Goal: Transaction & Acquisition: Book appointment/travel/reservation

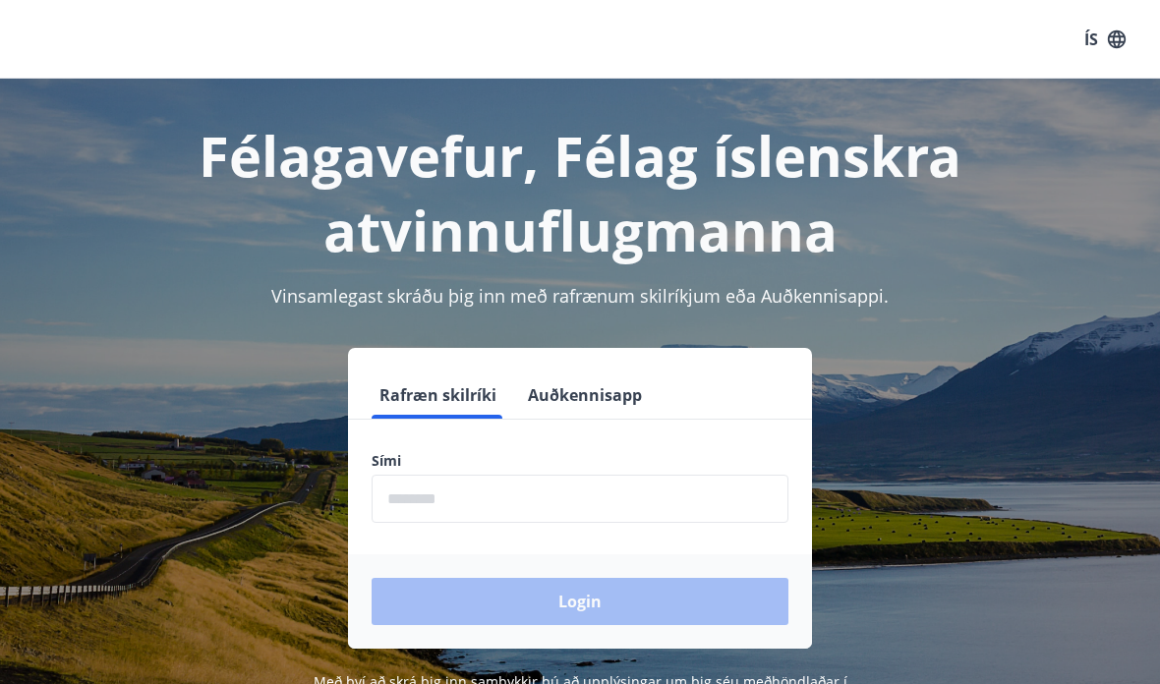
click at [701, 488] on input "phone" at bounding box center [580, 499] width 417 height 48
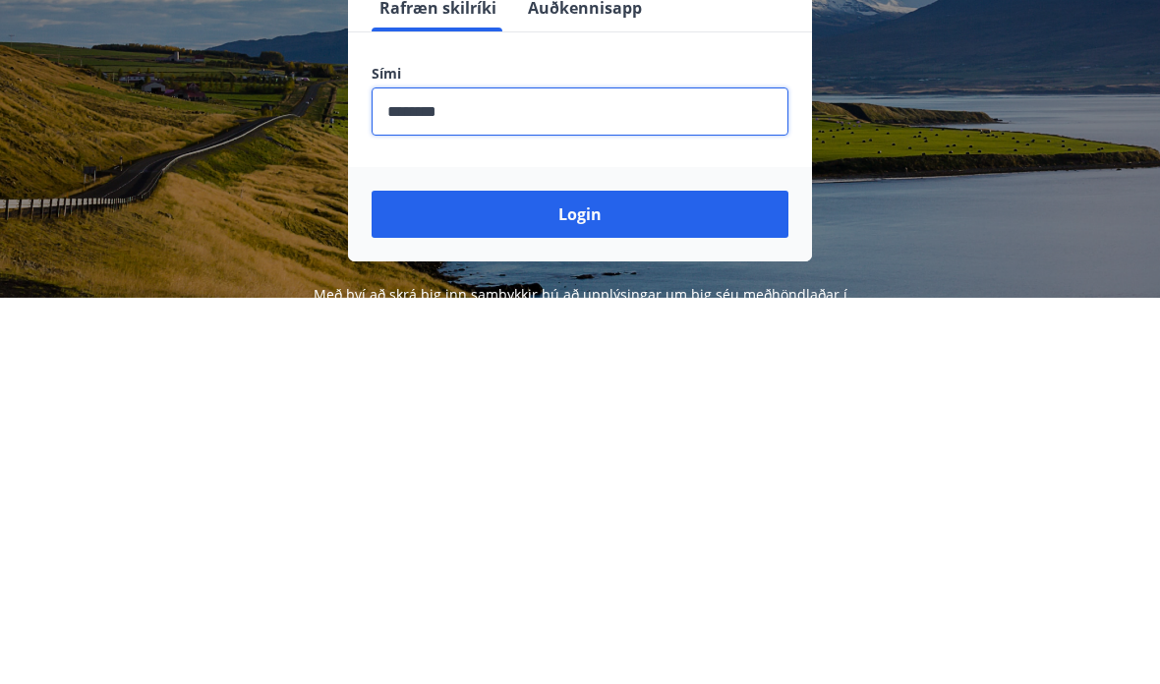
type input "********"
click at [630, 578] on button "Login" at bounding box center [580, 601] width 417 height 47
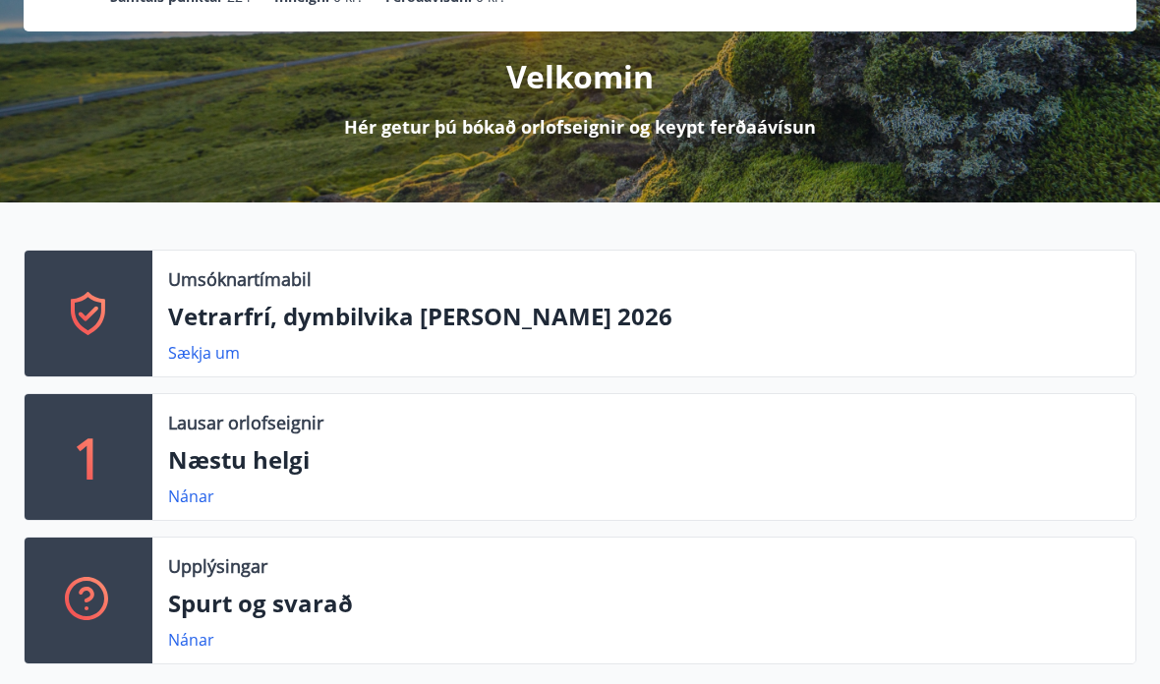
scroll to position [238, 0]
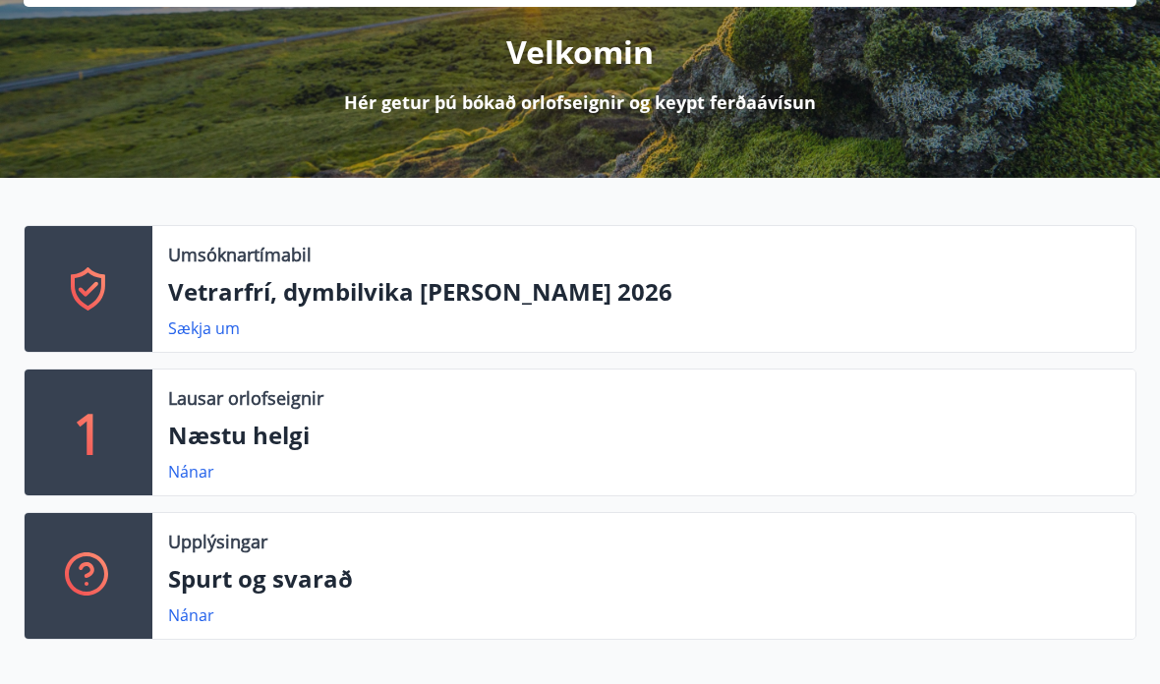
click at [204, 472] on link "Nánar" at bounding box center [191, 472] width 46 height 22
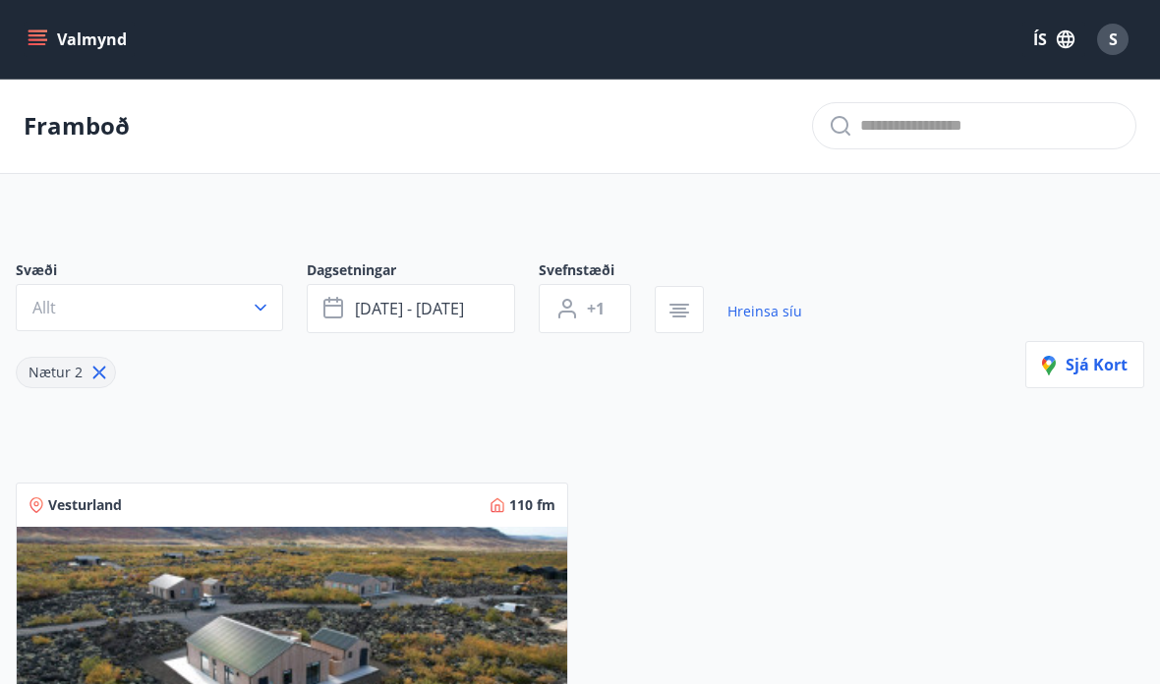
click at [497, 313] on button "[DATE] - [DATE]" at bounding box center [411, 308] width 208 height 49
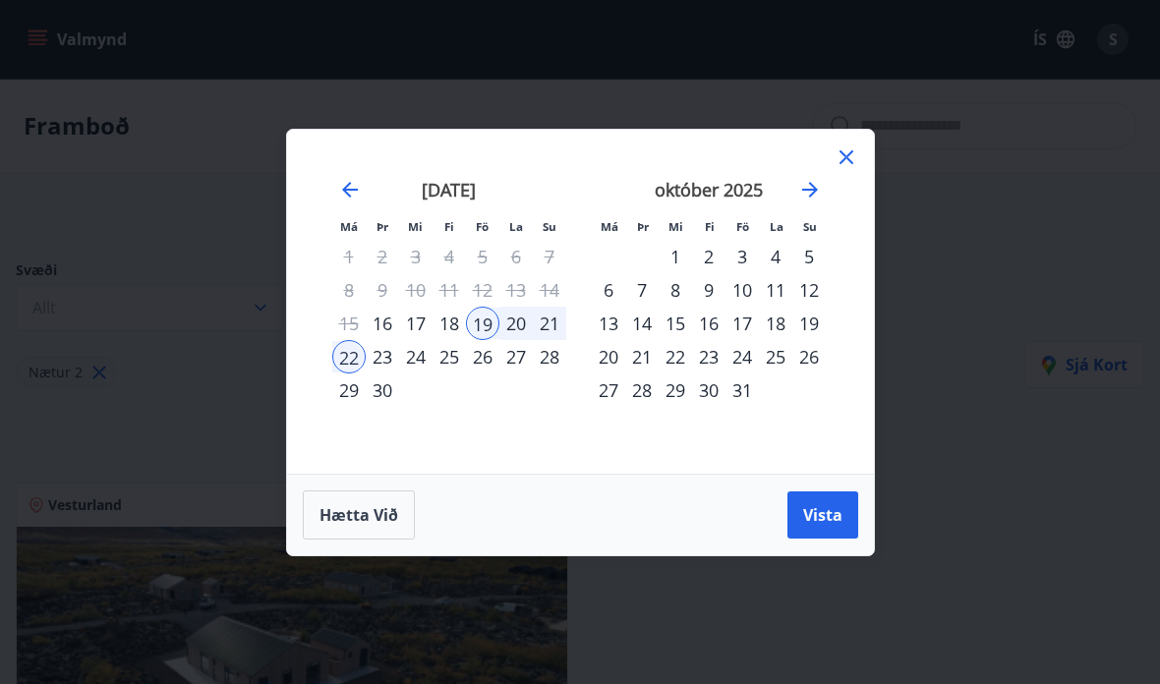
click at [387, 353] on div "23" at bounding box center [382, 356] width 33 height 33
click at [491, 344] on div "26" at bounding box center [482, 356] width 33 height 33
click at [830, 510] on span "Vista" at bounding box center [822, 515] width 39 height 22
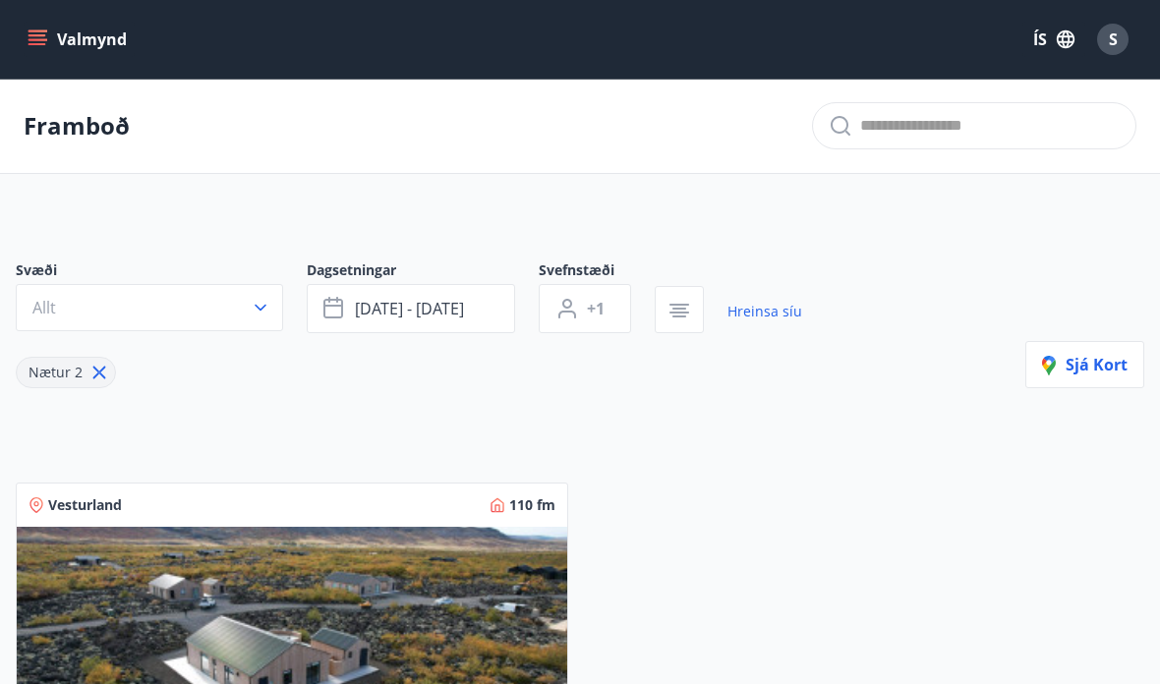
click at [684, 301] on icon "button" at bounding box center [680, 311] width 24 height 24
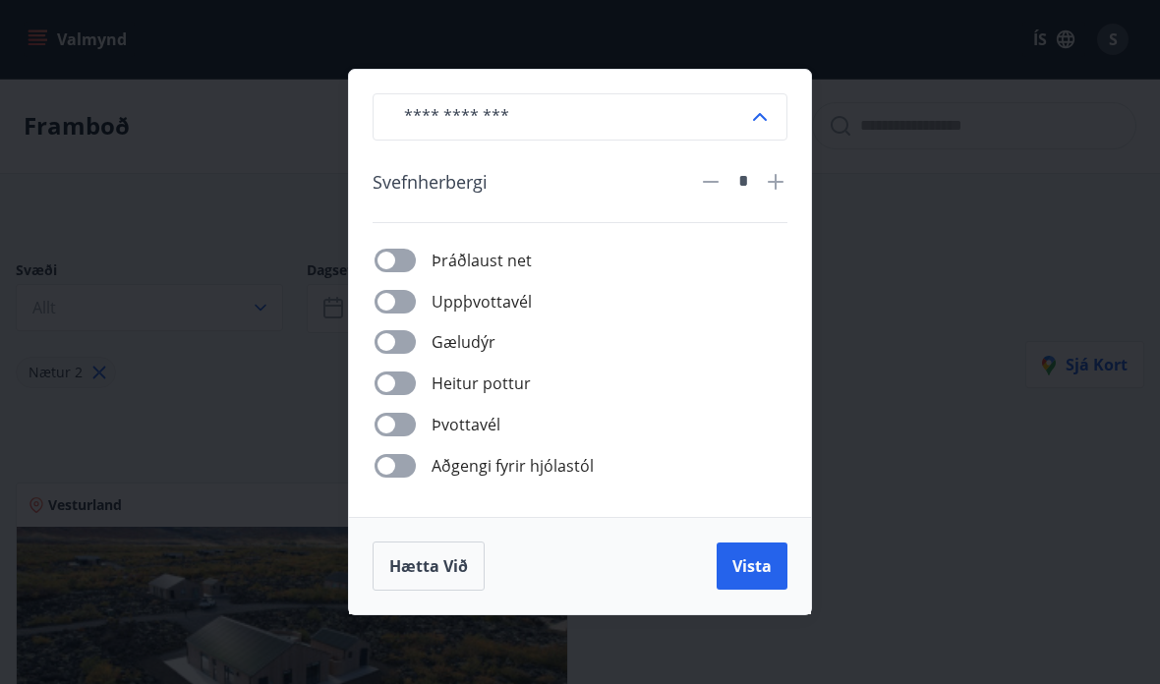
click at [923, 413] on div "​ Svefnherbergi * Þráðlaust net Uppþvottavél Gæludýr Heitur pottur Þvottavél Að…" at bounding box center [580, 342] width 1160 height 684
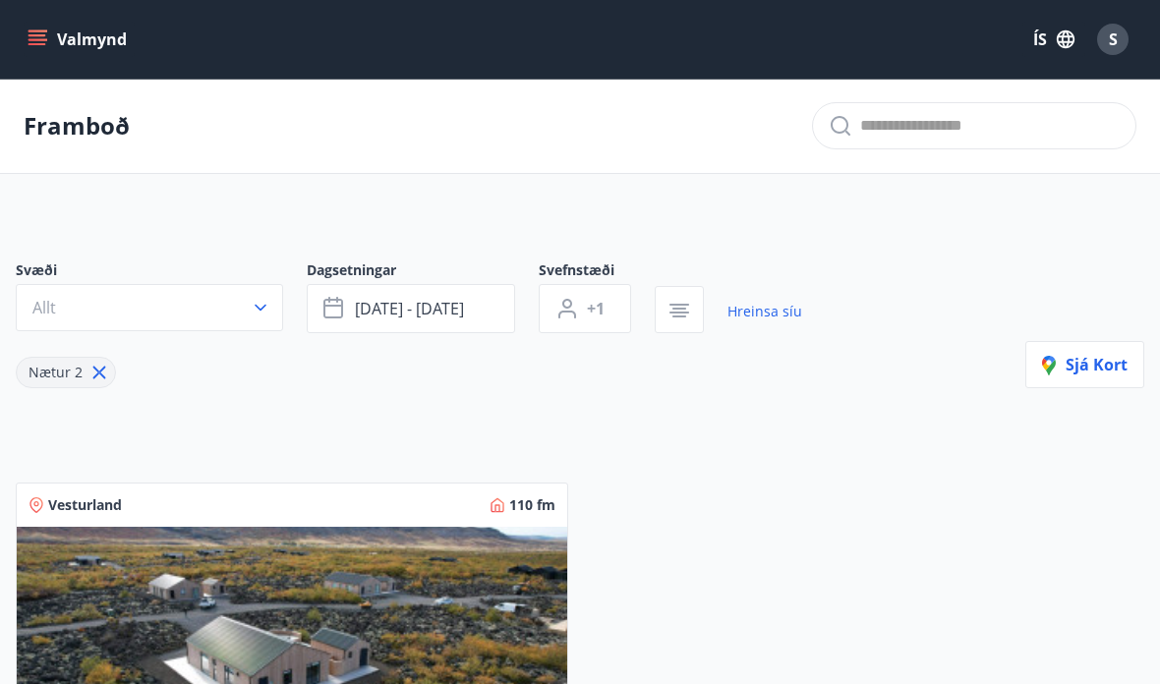
click at [43, 40] on icon "menu" at bounding box center [40, 39] width 22 height 2
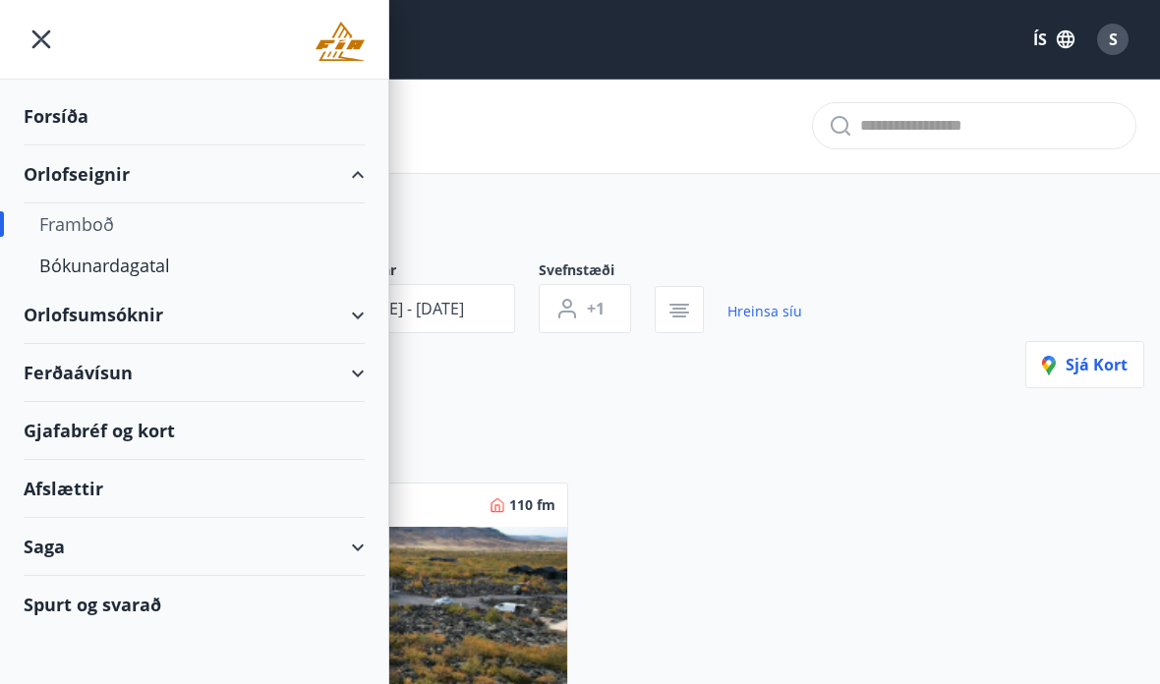
click at [65, 367] on div "Ferðaávísun" at bounding box center [194, 373] width 341 height 58
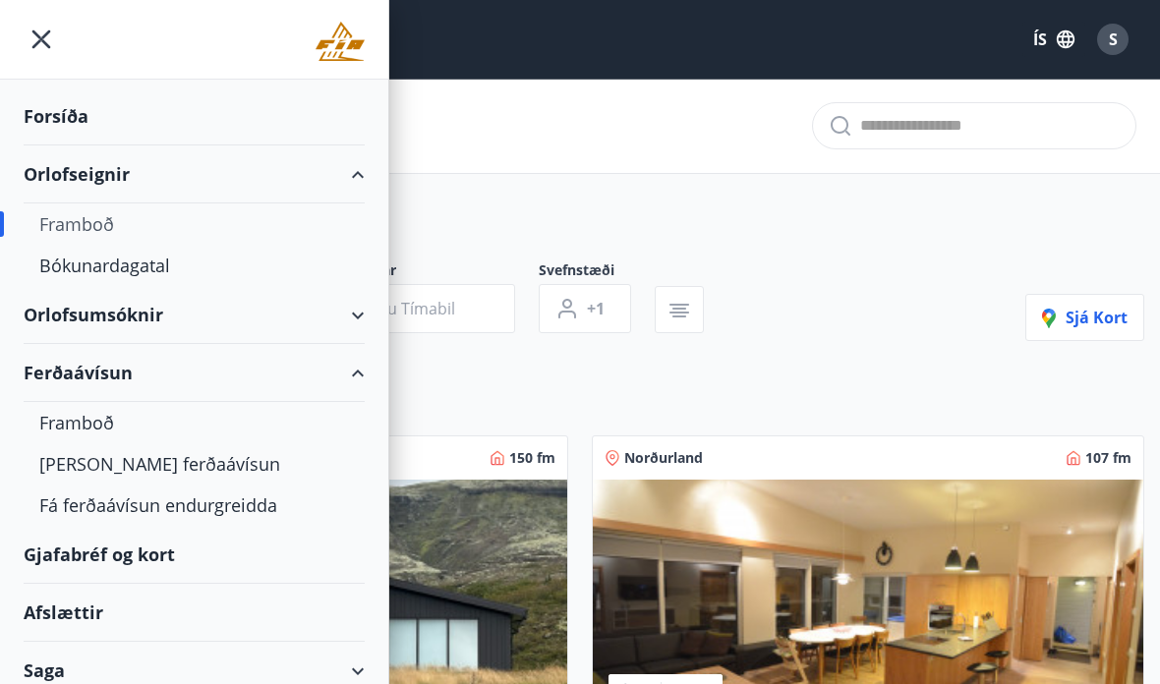
click at [94, 424] on div "Framboð" at bounding box center [194, 422] width 310 height 41
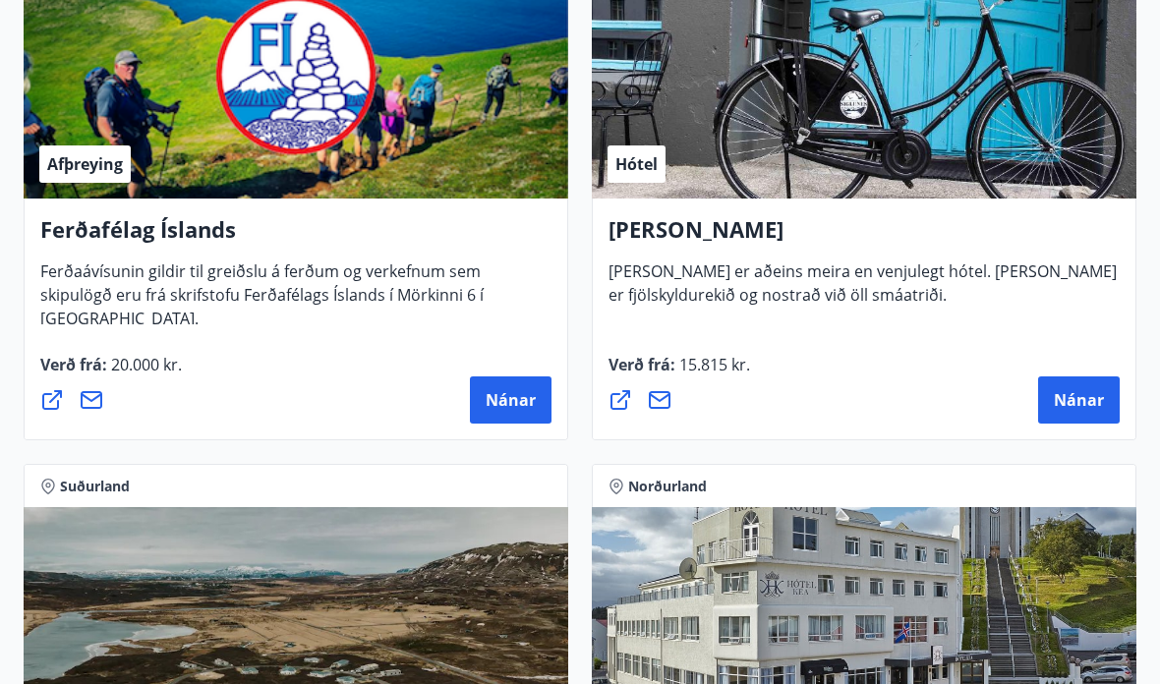
scroll to position [1008, 0]
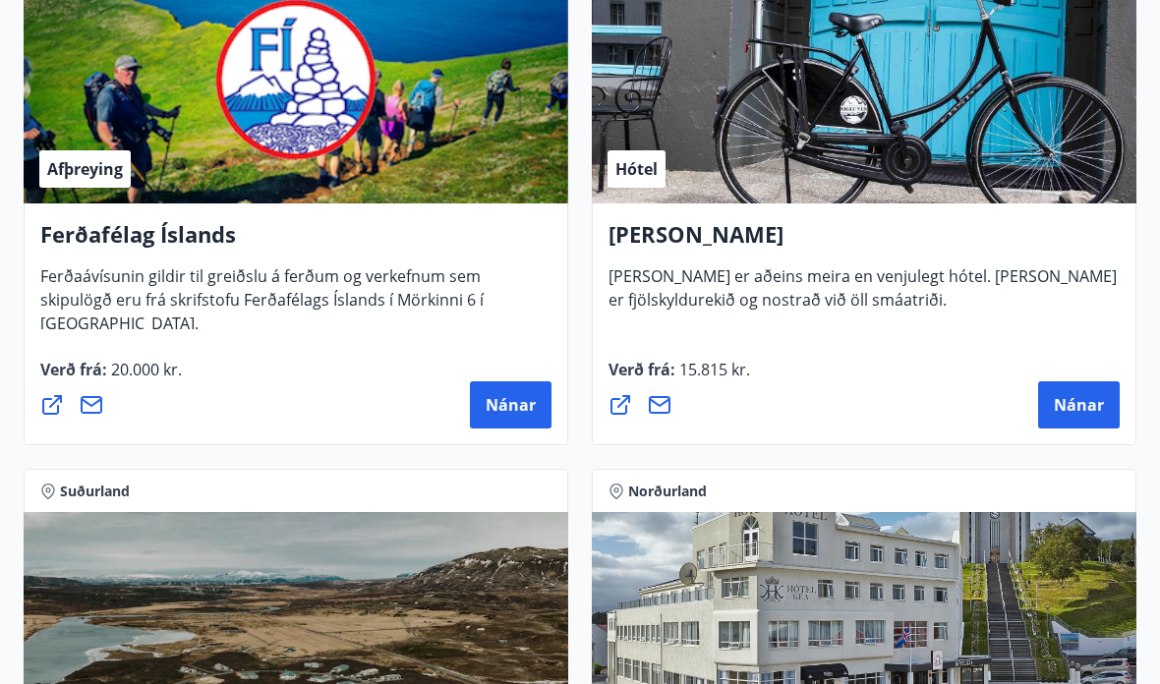
click at [1083, 402] on span "Nánar" at bounding box center [1079, 405] width 50 height 22
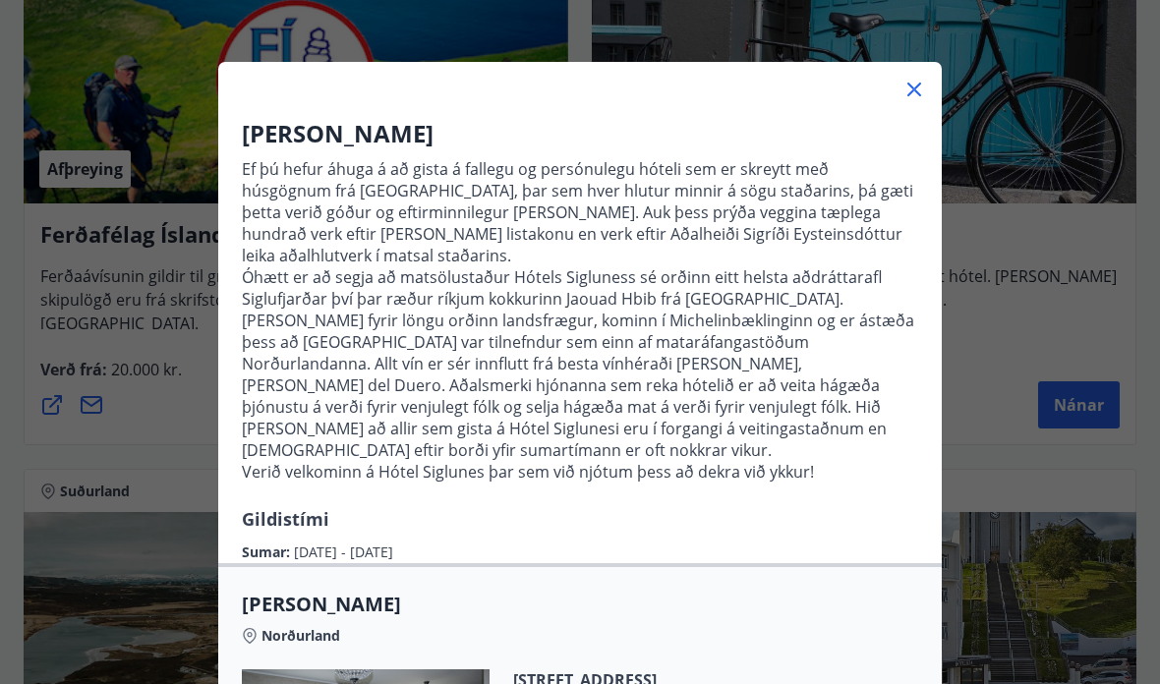
scroll to position [54, 0]
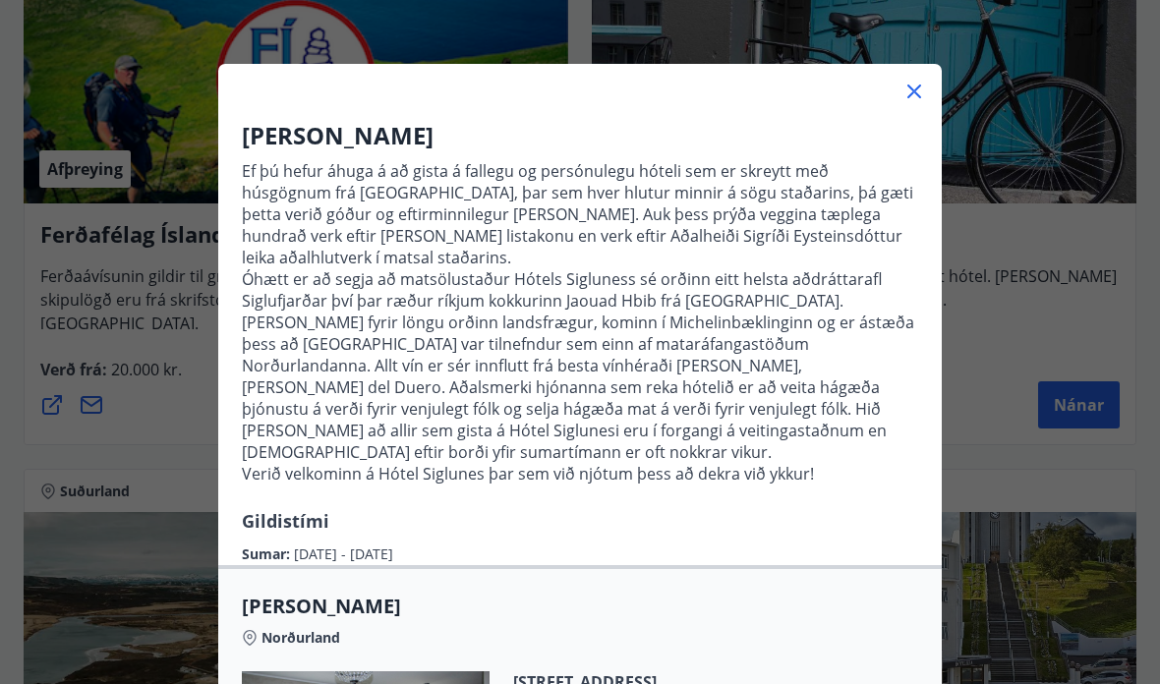
click at [1081, 256] on div "Hótel Siglunes Ef þú hefur áhuga á að gista á fallegu og persónulegu hóteli sem…" at bounding box center [580, 288] width 1160 height 684
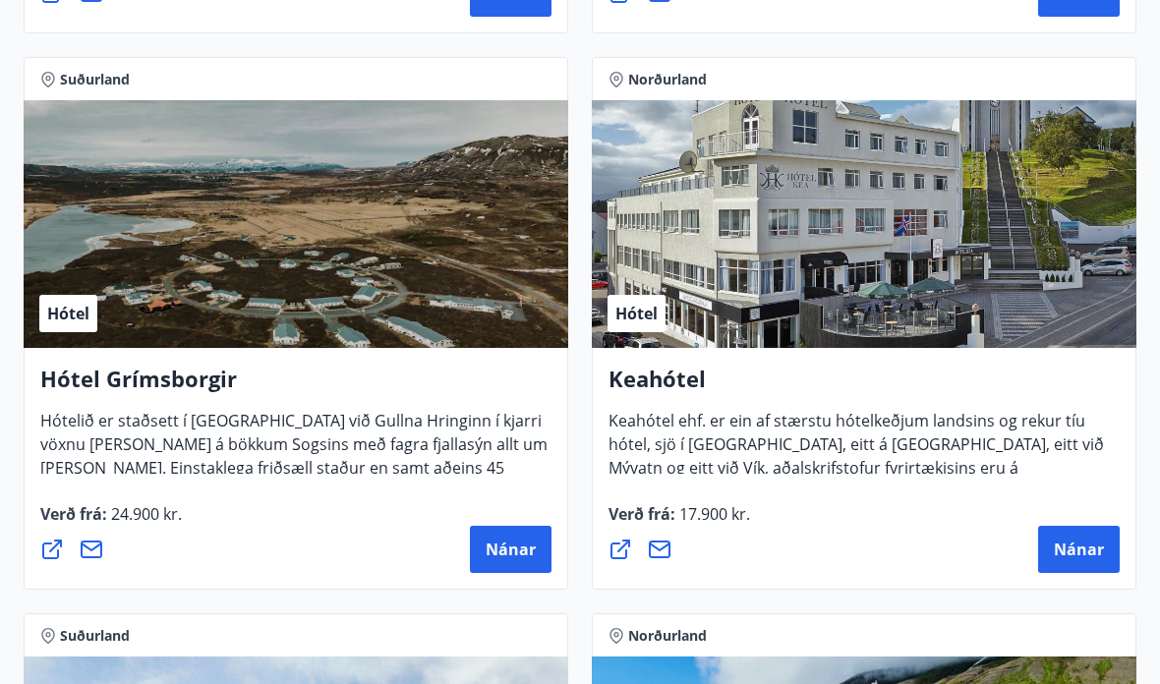
scroll to position [1426, 0]
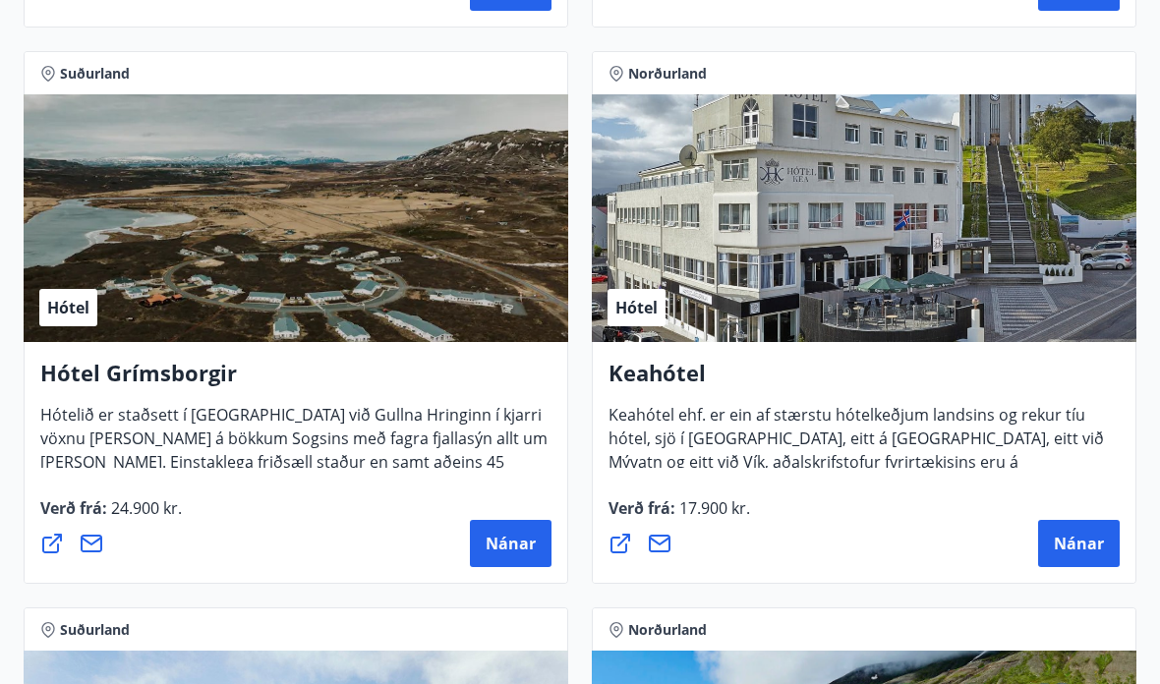
click at [1090, 544] on span "Nánar" at bounding box center [1079, 544] width 50 height 22
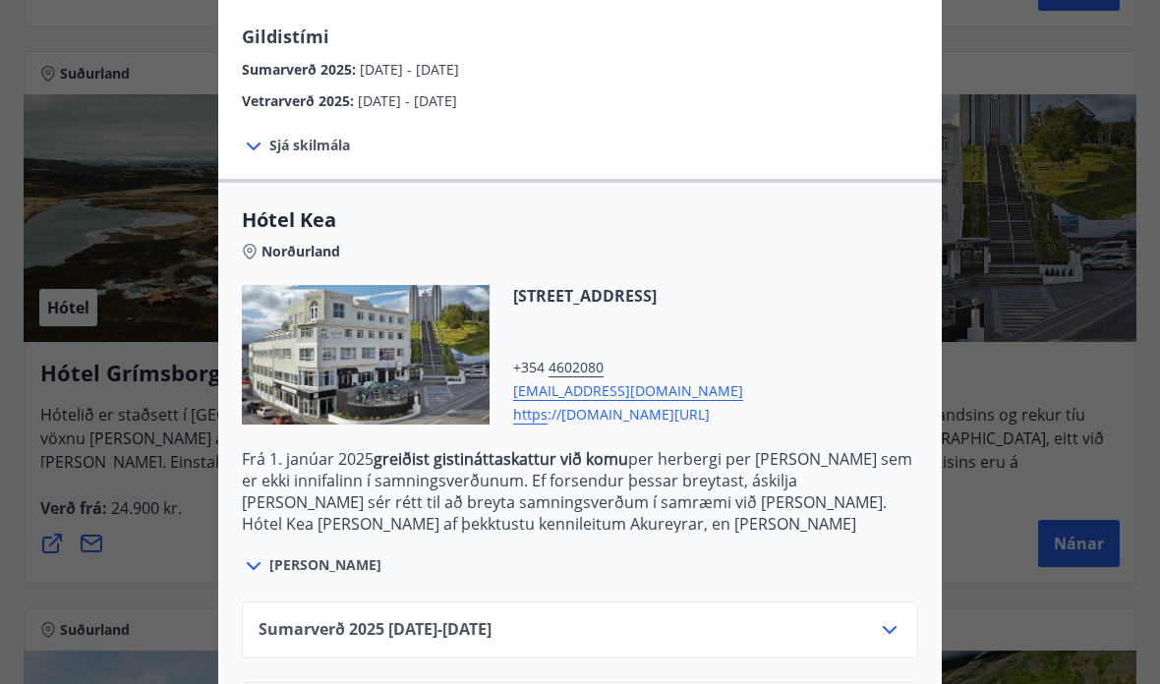
scroll to position [344, 0]
click at [899, 621] on icon at bounding box center [890, 631] width 24 height 24
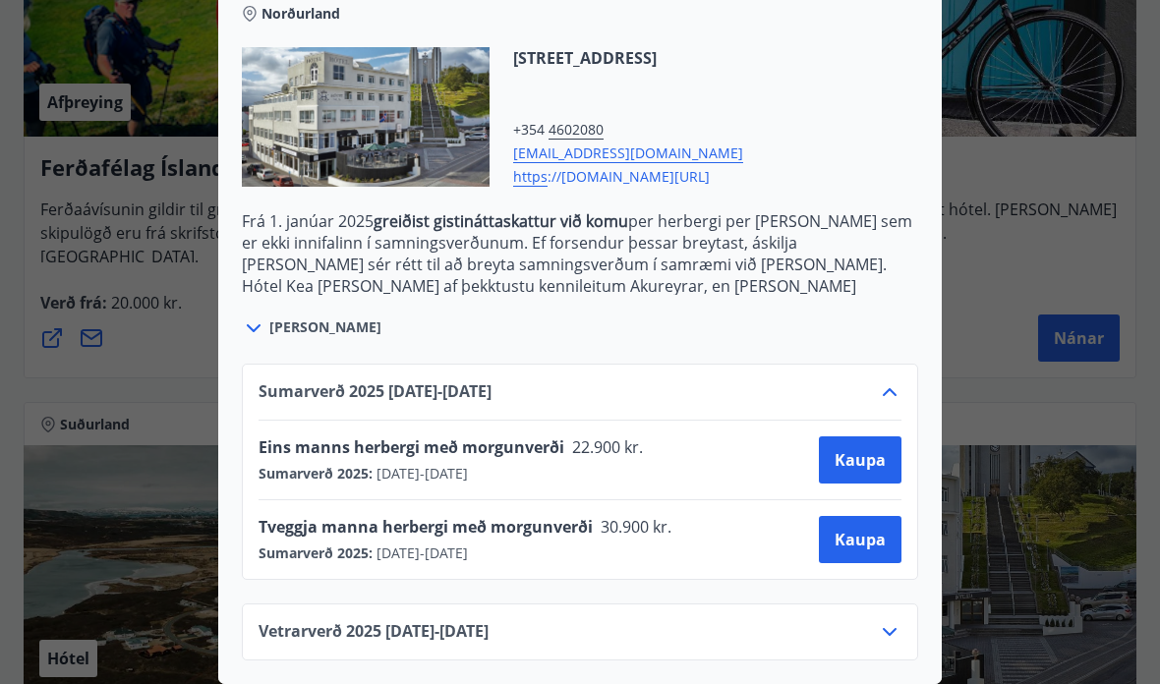
scroll to position [1074, 0]
click at [886, 392] on icon at bounding box center [890, 392] width 14 height 8
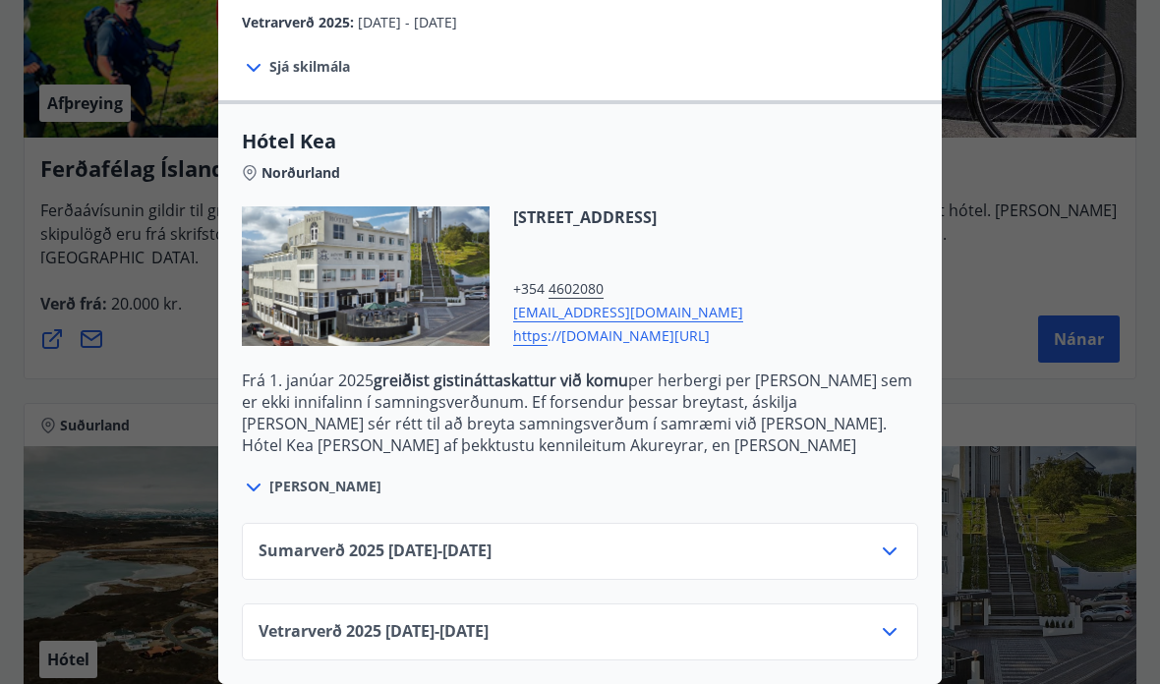
scroll to position [423, 0]
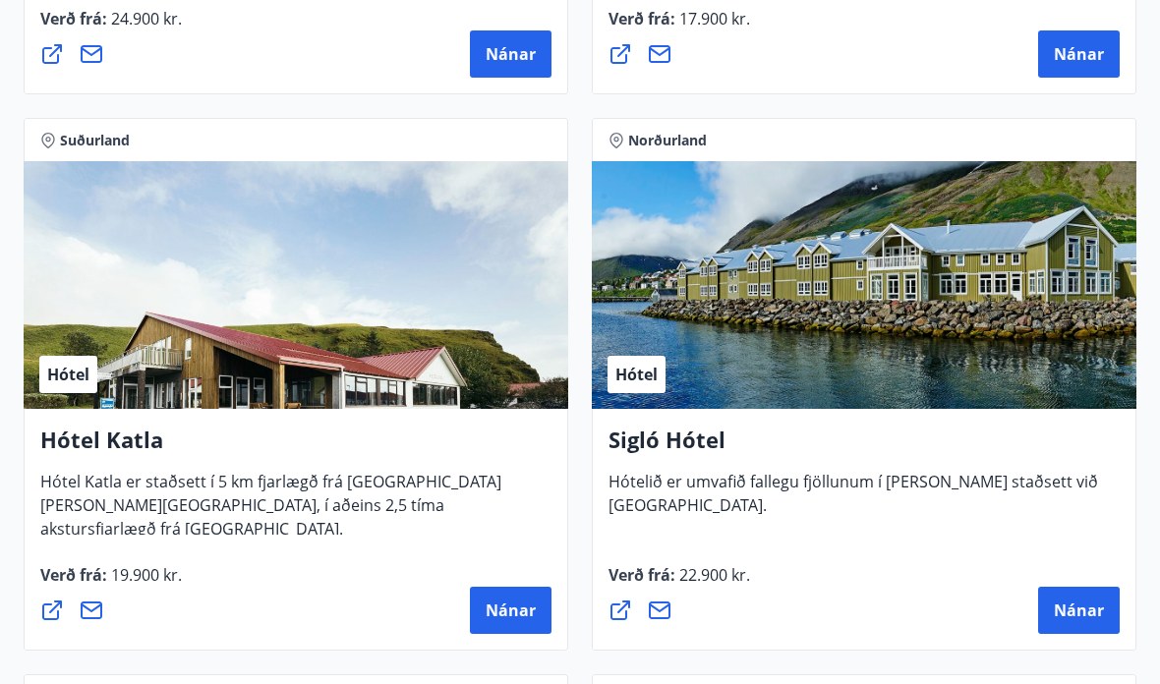
scroll to position [1950, 0]
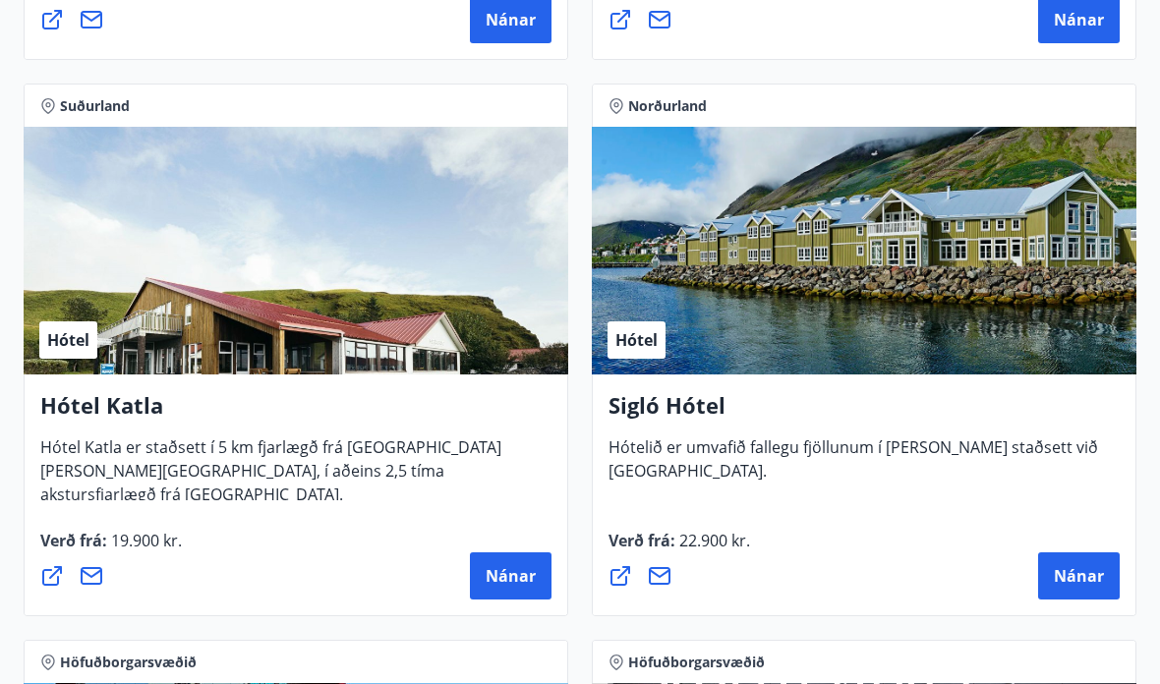
click at [1084, 583] on span "Nánar" at bounding box center [1079, 576] width 50 height 22
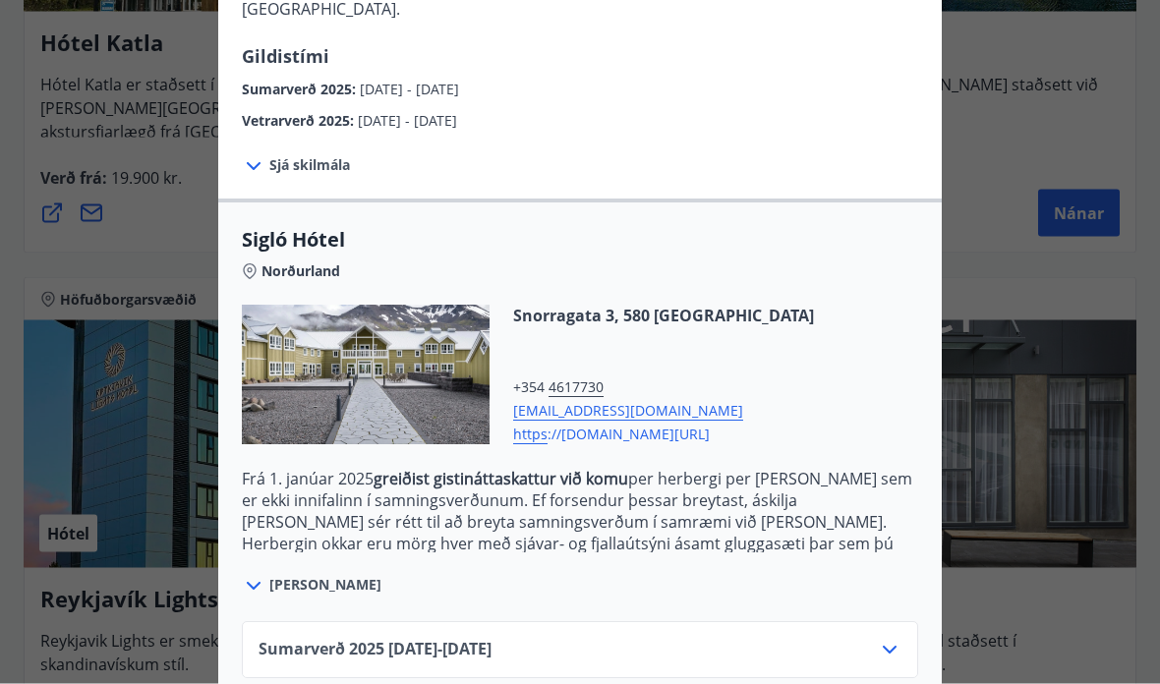
scroll to position [344, 0]
click at [895, 640] on icon at bounding box center [890, 652] width 24 height 24
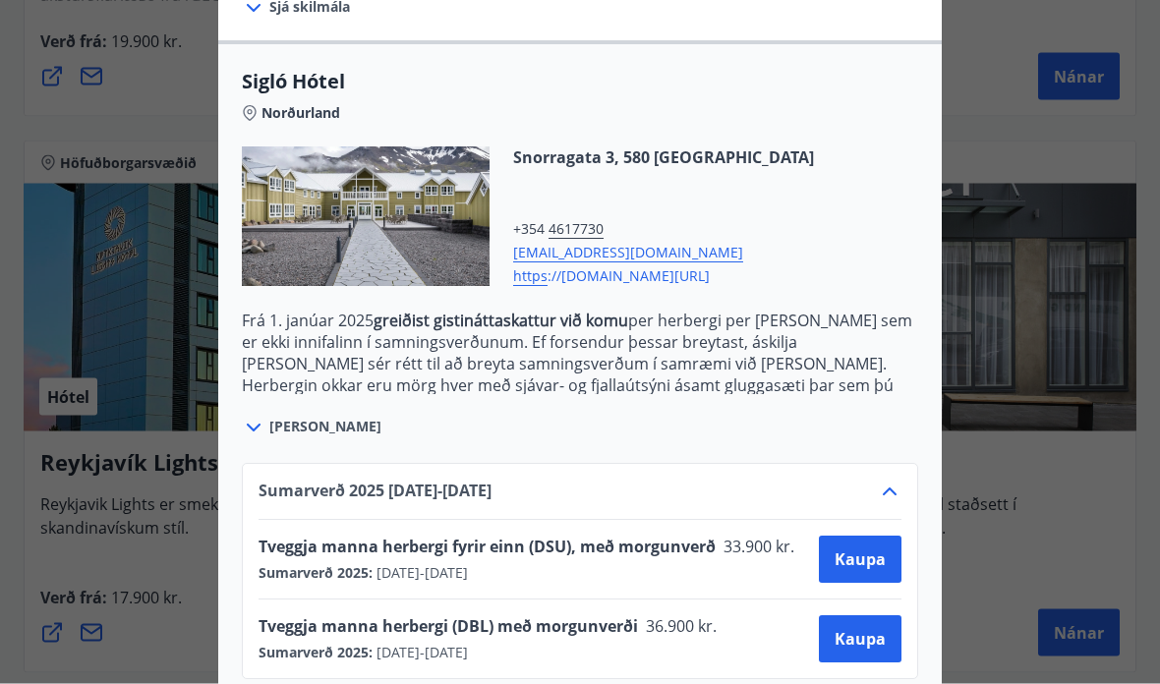
scroll to position [2454, 0]
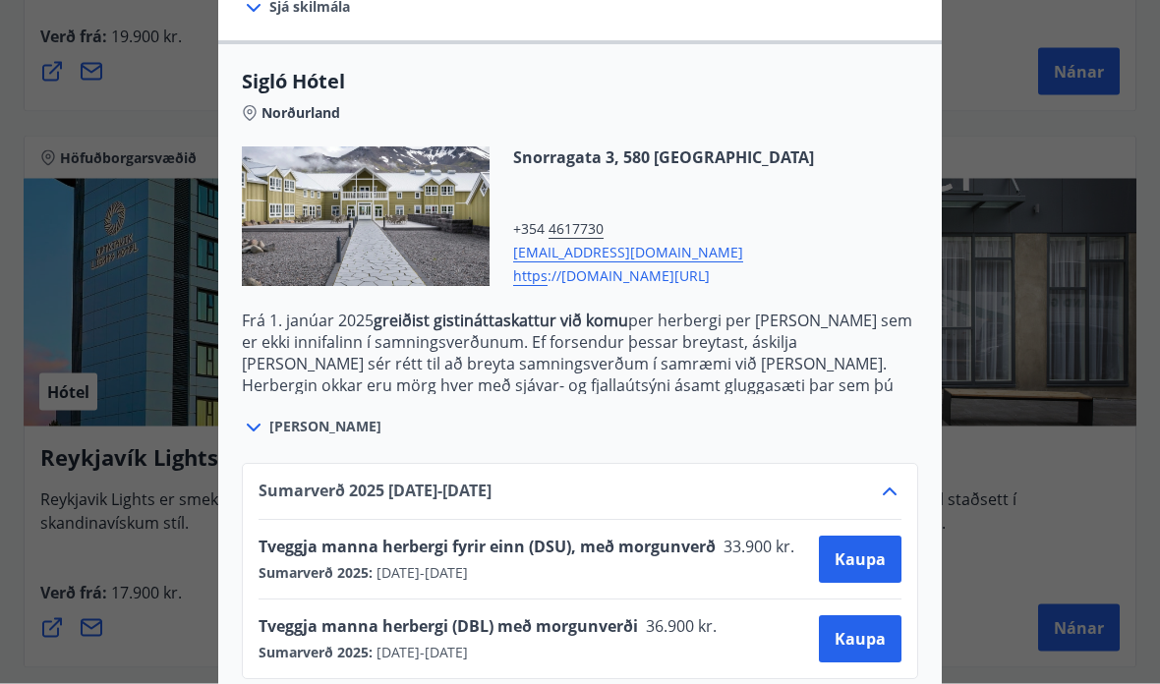
click at [894, 481] on icon at bounding box center [890, 493] width 24 height 24
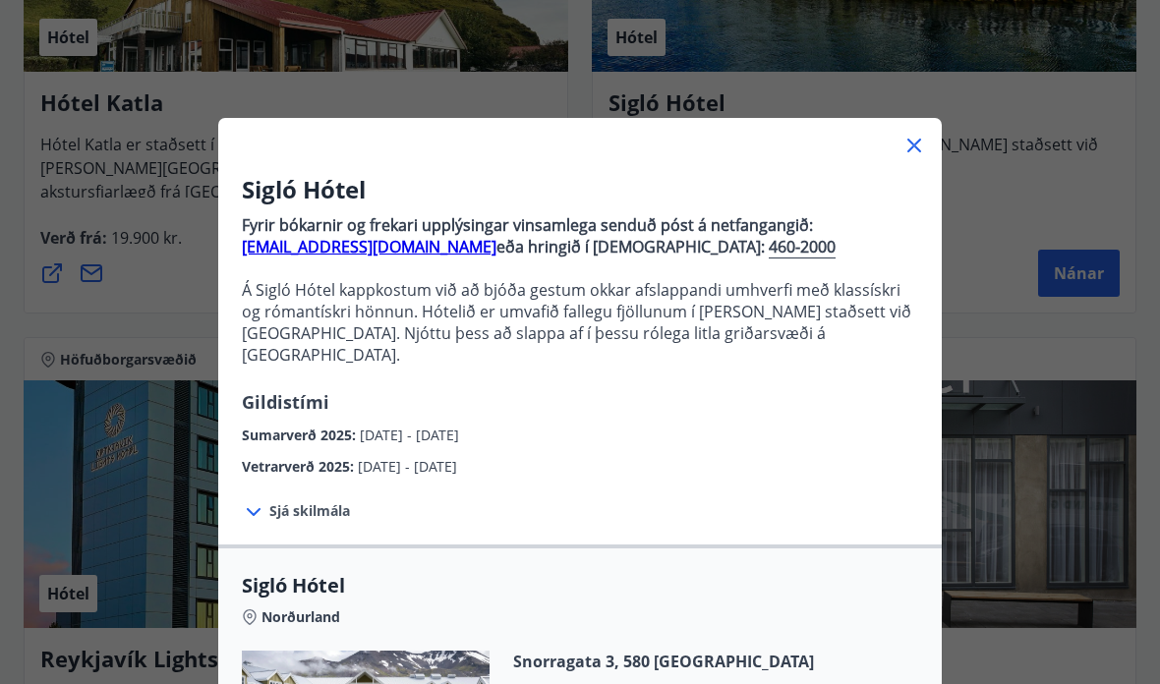
scroll to position [0, 0]
click at [903, 145] on icon at bounding box center [915, 146] width 24 height 24
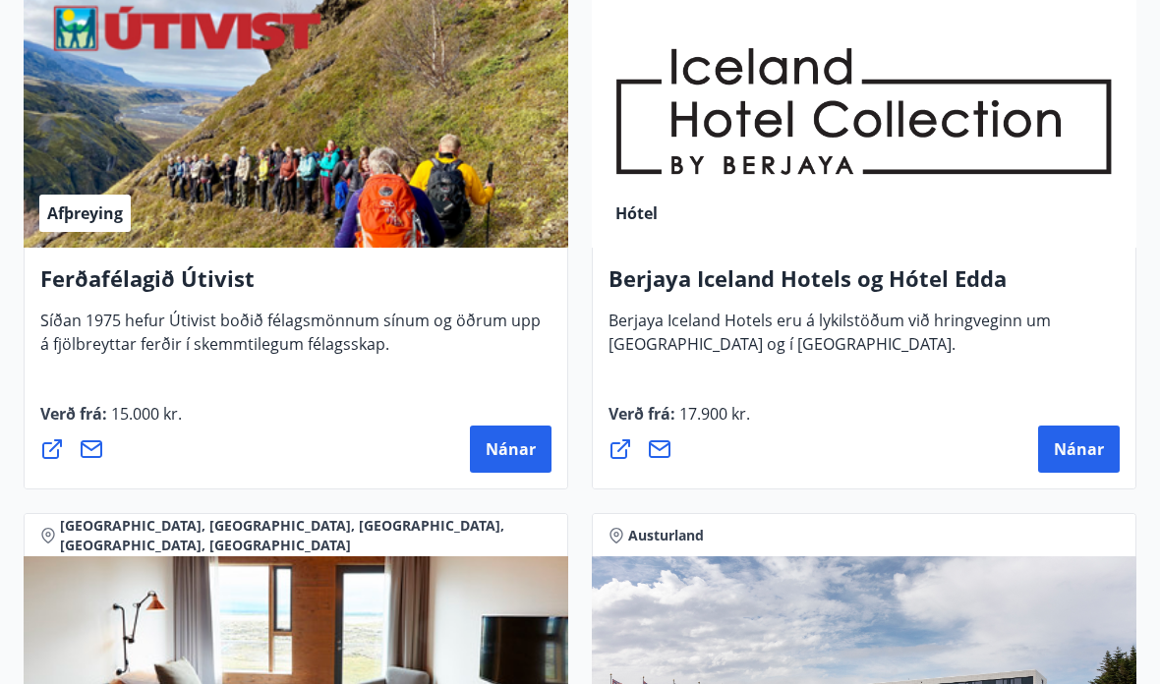
scroll to position [3178, 0]
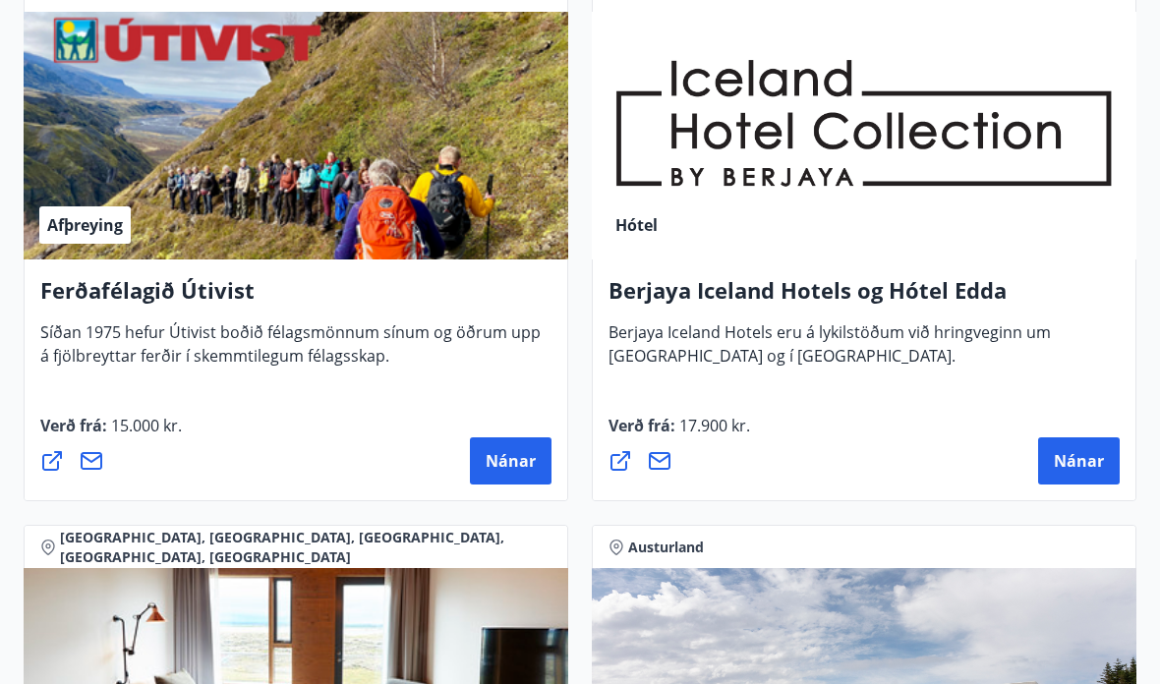
click at [1079, 458] on span "Nánar" at bounding box center [1079, 461] width 50 height 22
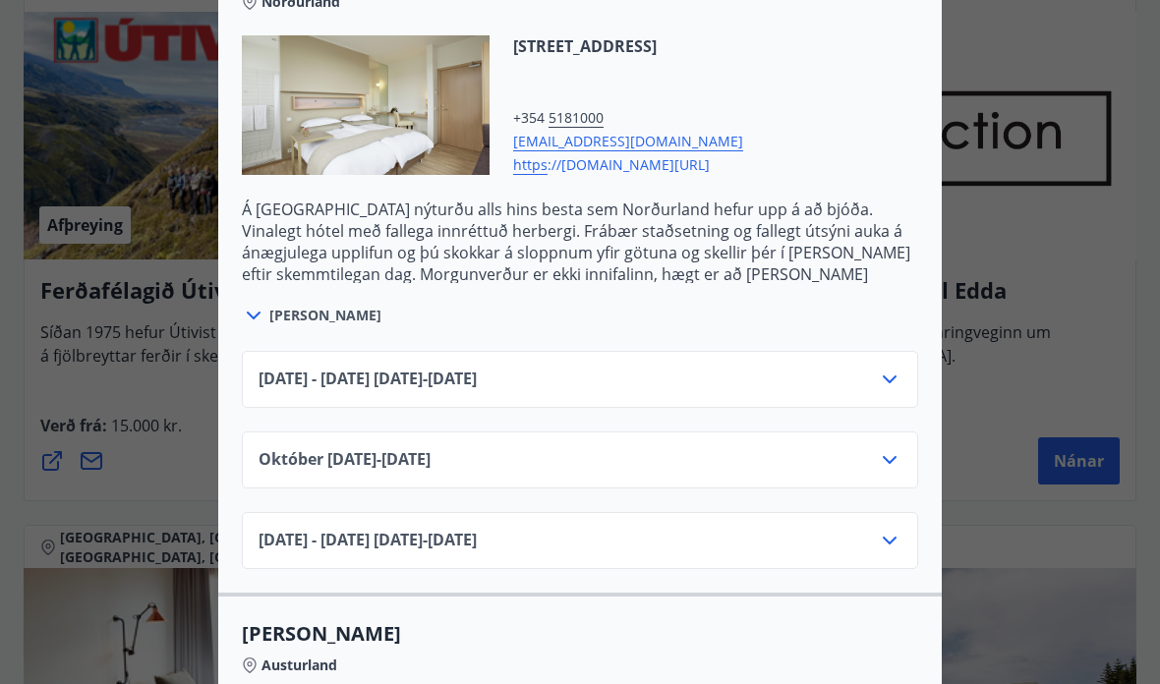
scroll to position [1271, 0]
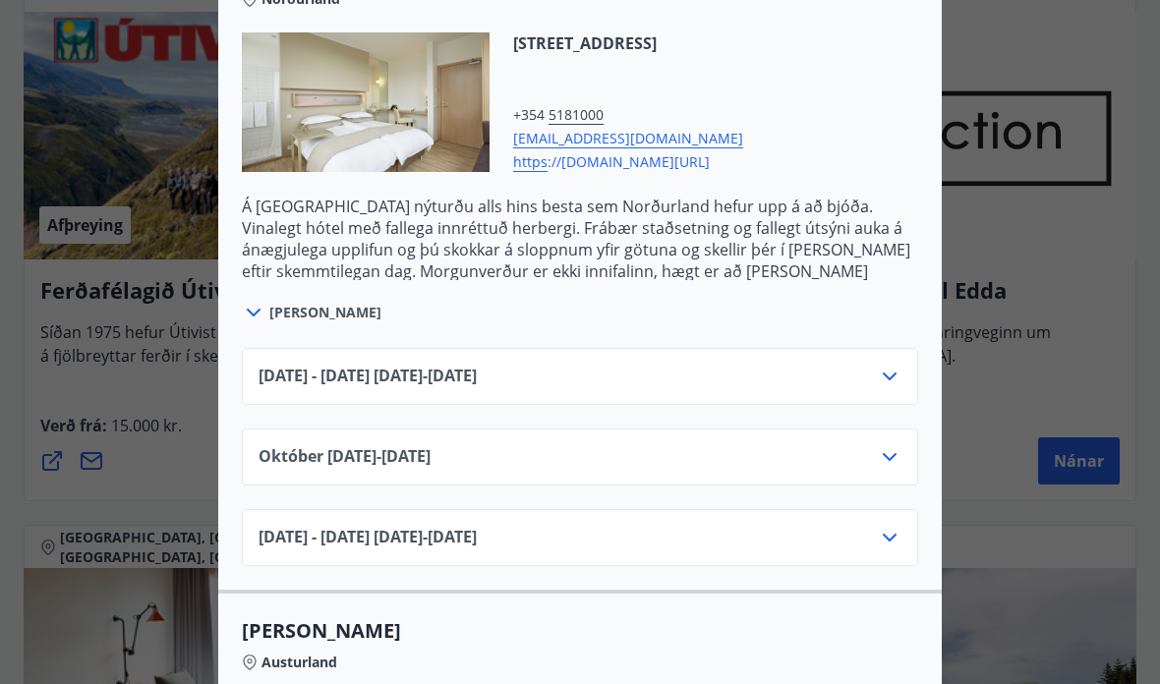
click at [901, 370] on icon at bounding box center [890, 377] width 24 height 24
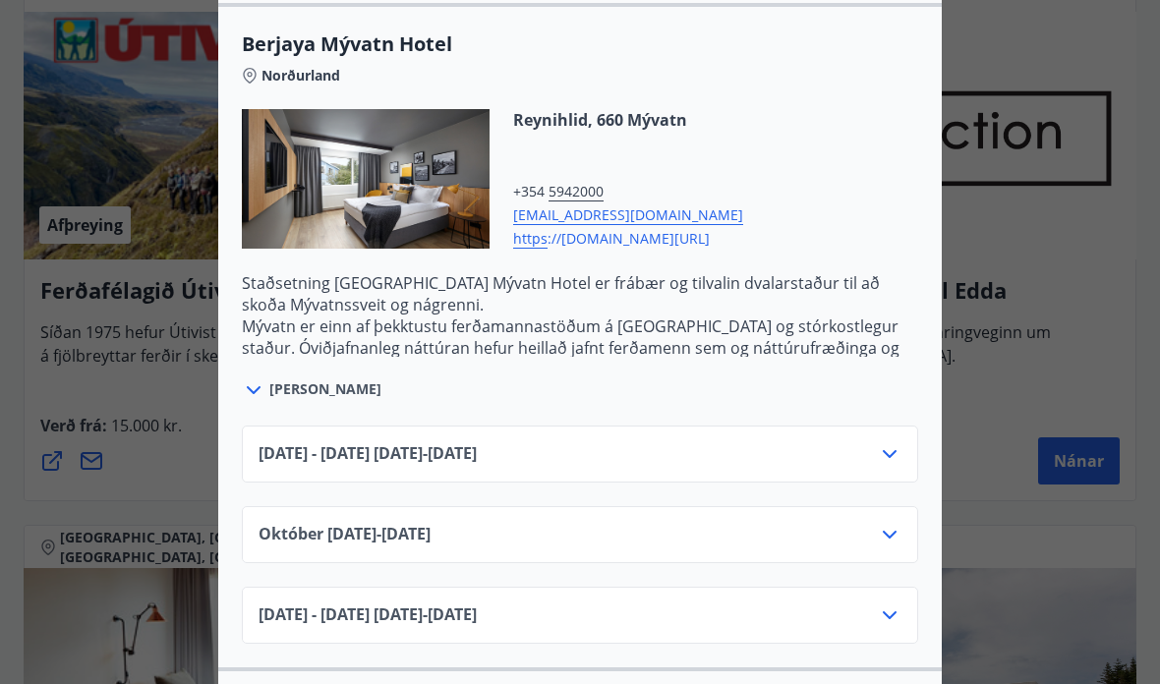
scroll to position [2562, 0]
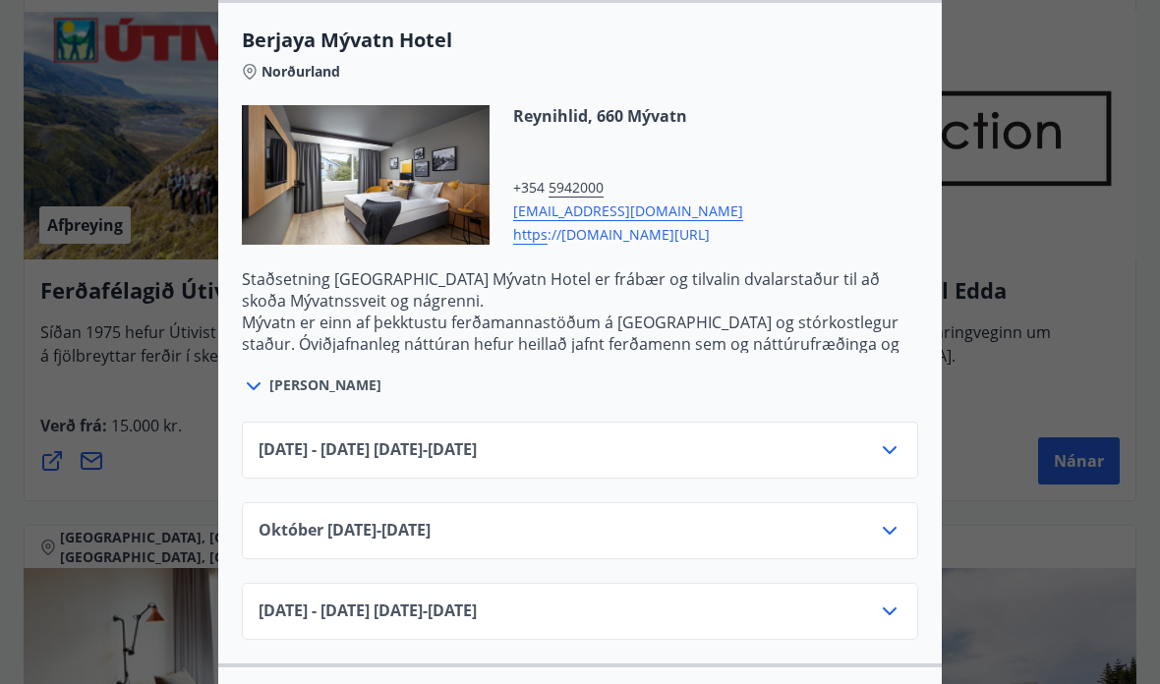
click at [899, 444] on icon at bounding box center [890, 451] width 24 height 24
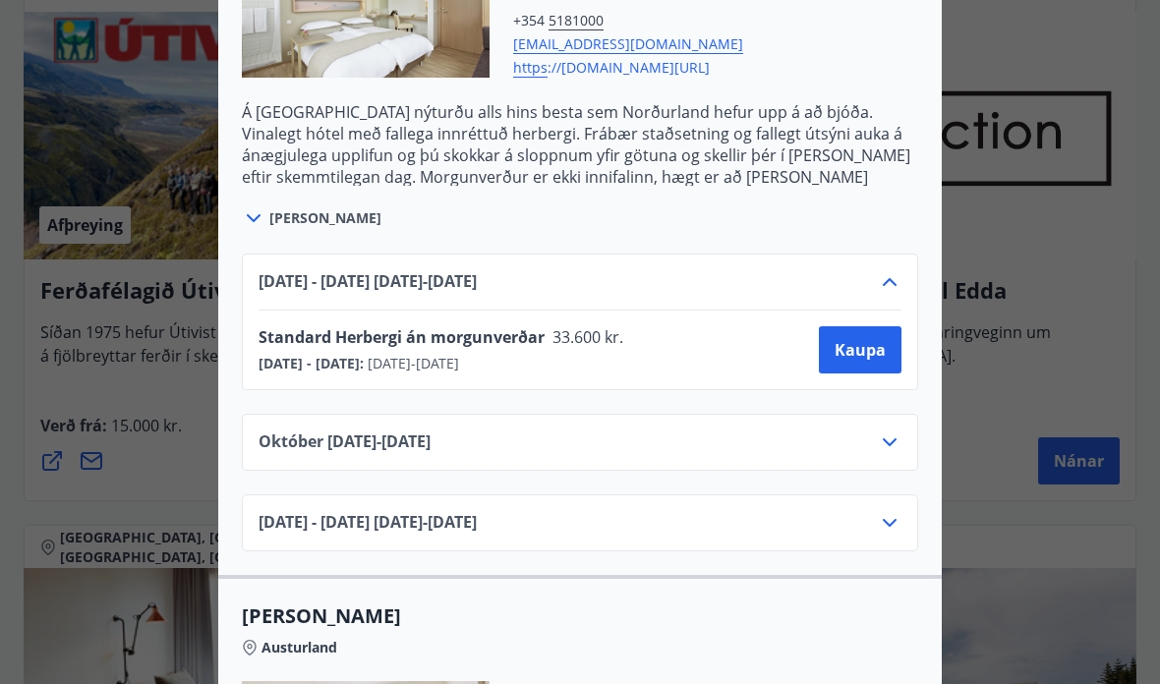
scroll to position [1360, 0]
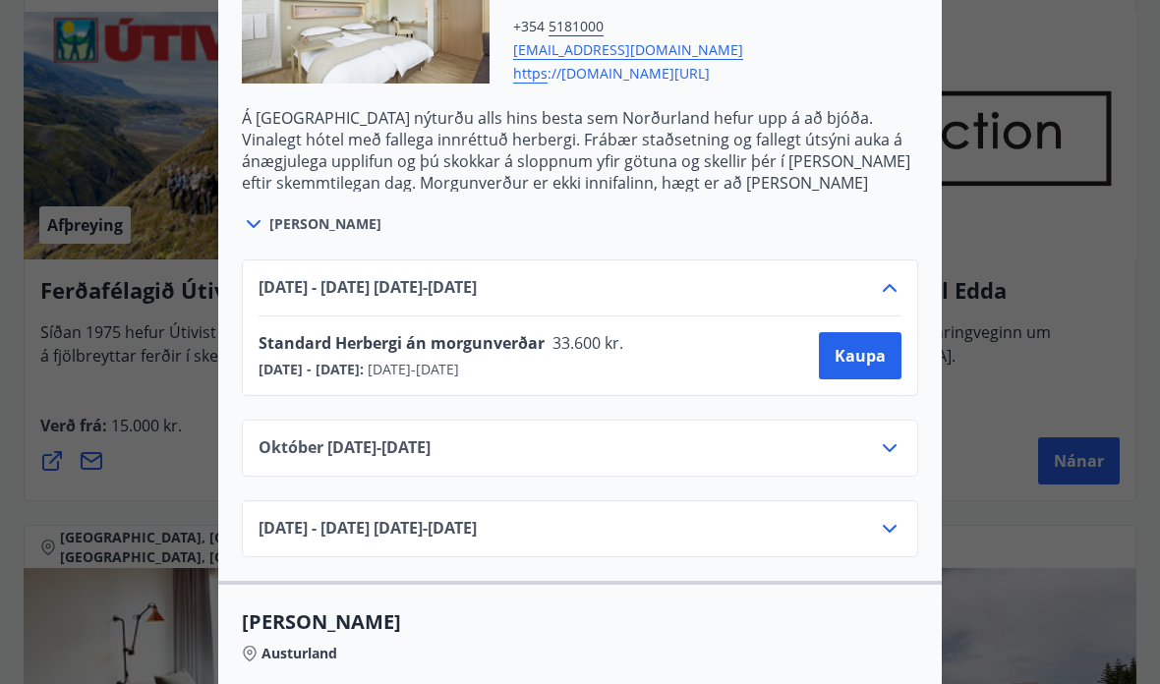
click at [298, 230] on span "Sjá meira" at bounding box center [325, 224] width 112 height 20
click at [285, 217] on span "Sjá meira" at bounding box center [325, 224] width 112 height 20
click at [259, 219] on icon at bounding box center [254, 224] width 24 height 24
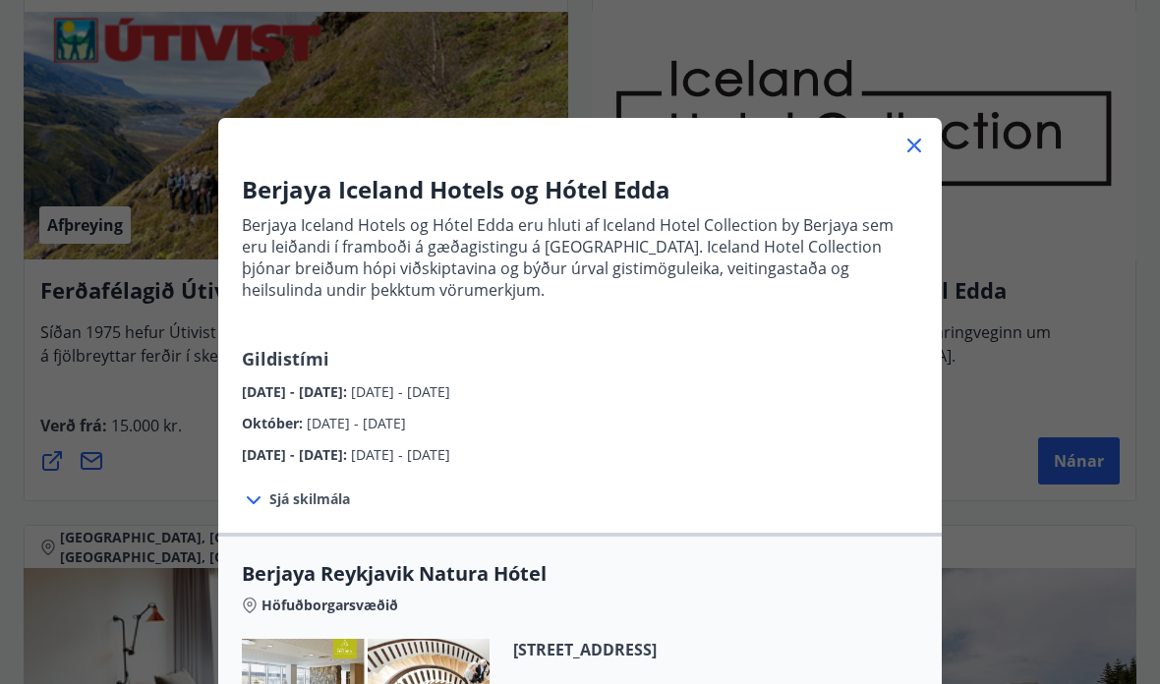
scroll to position [0, 0]
click at [921, 135] on icon at bounding box center [915, 146] width 24 height 24
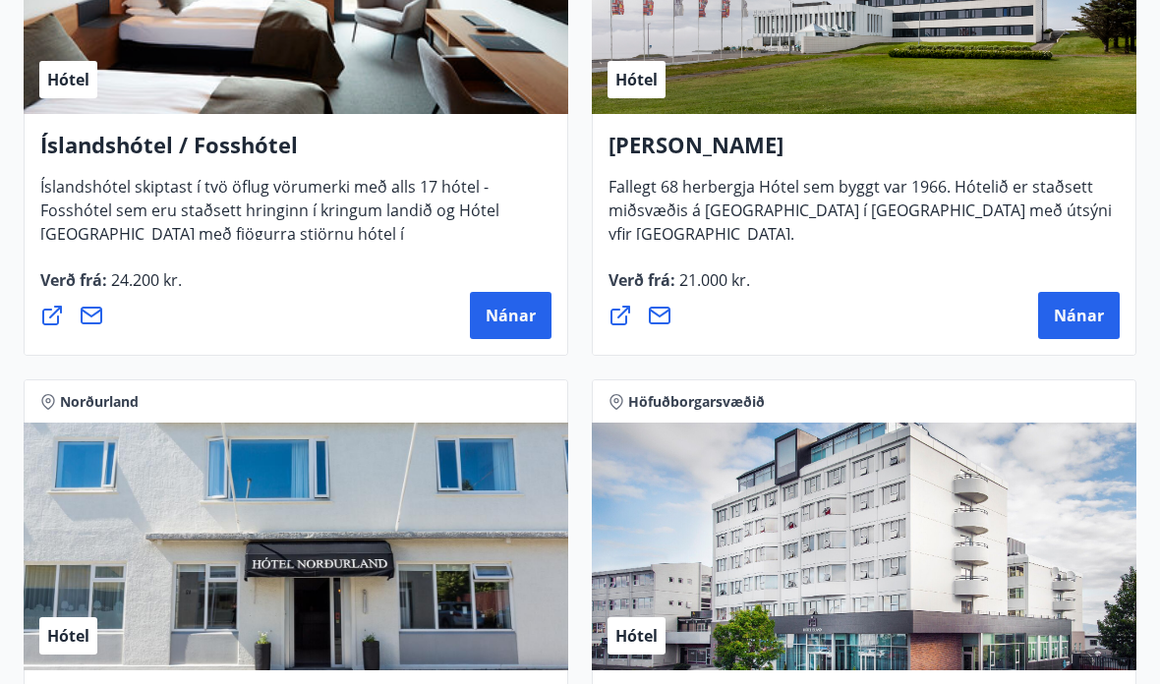
scroll to position [3880, 0]
click at [523, 313] on span "Nánar" at bounding box center [511, 316] width 50 height 22
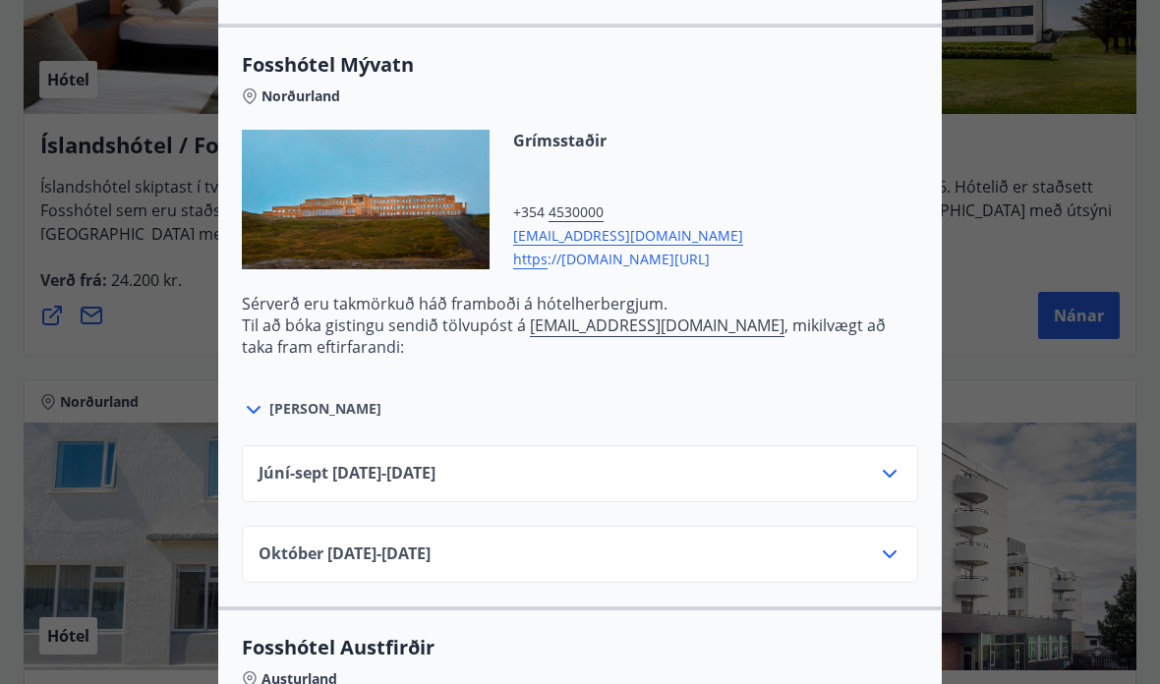
scroll to position [3934, 0]
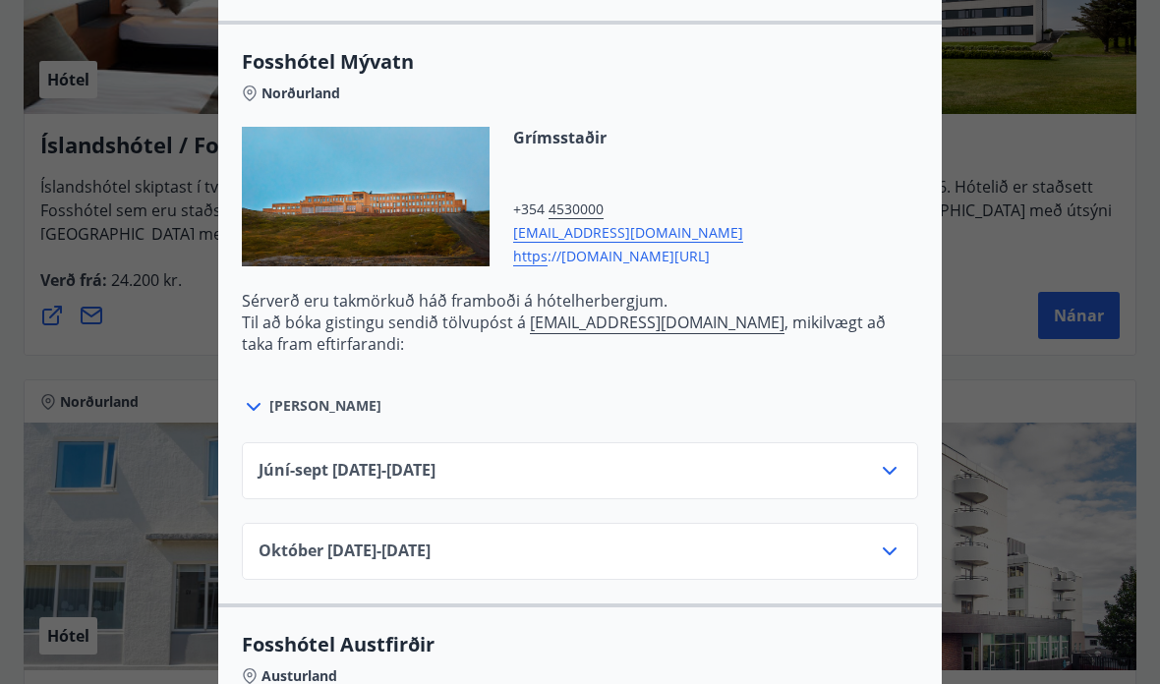
click at [891, 463] on icon at bounding box center [890, 471] width 24 height 24
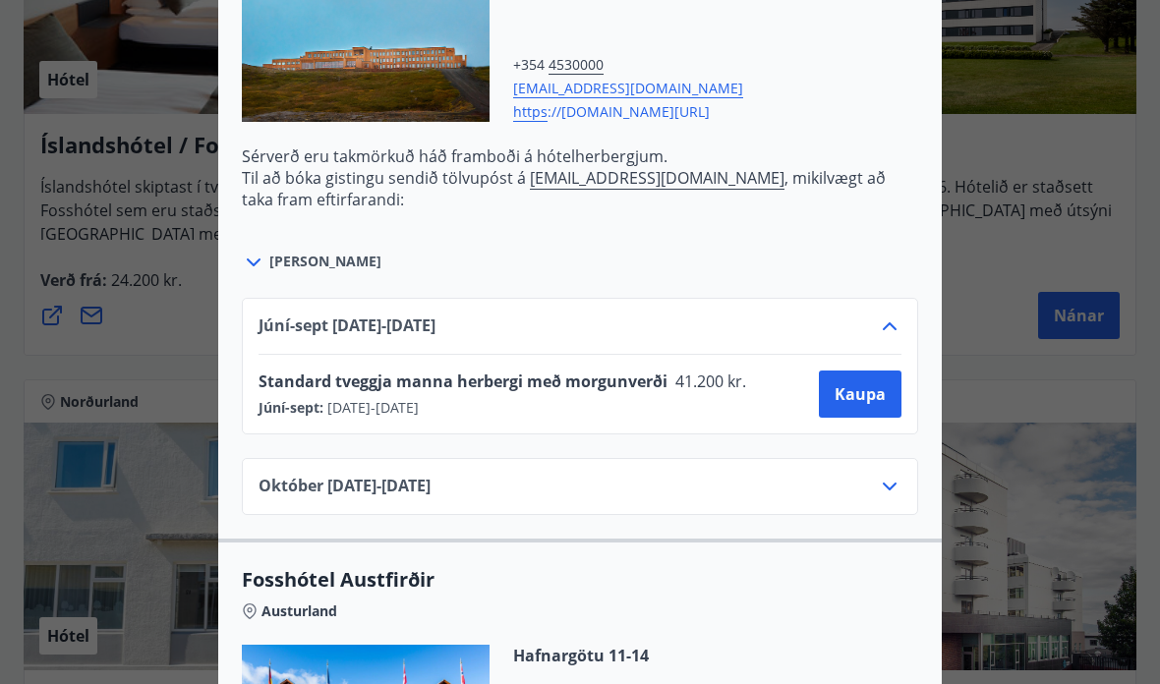
scroll to position [4055, 0]
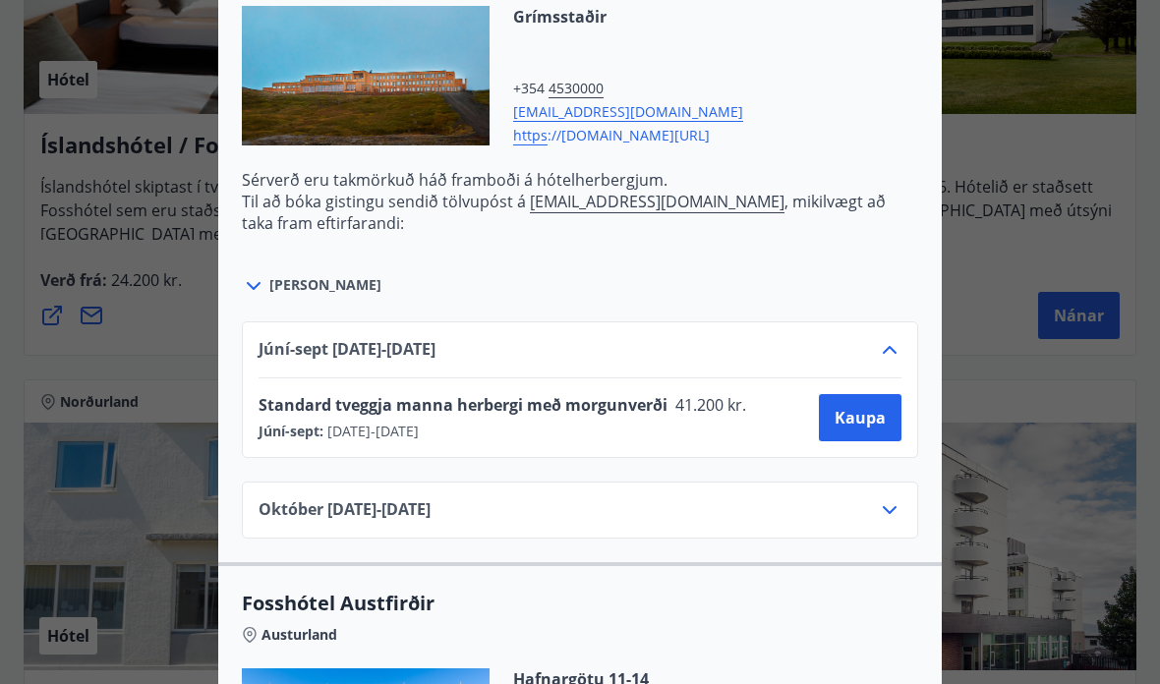
click at [897, 333] on div "Júní-sept 01.06.25 - 30.09.25 Standard tveggja manna herbergi með morgunverði 4…" at bounding box center [580, 390] width 677 height 137
click at [887, 339] on icon at bounding box center [890, 350] width 24 height 24
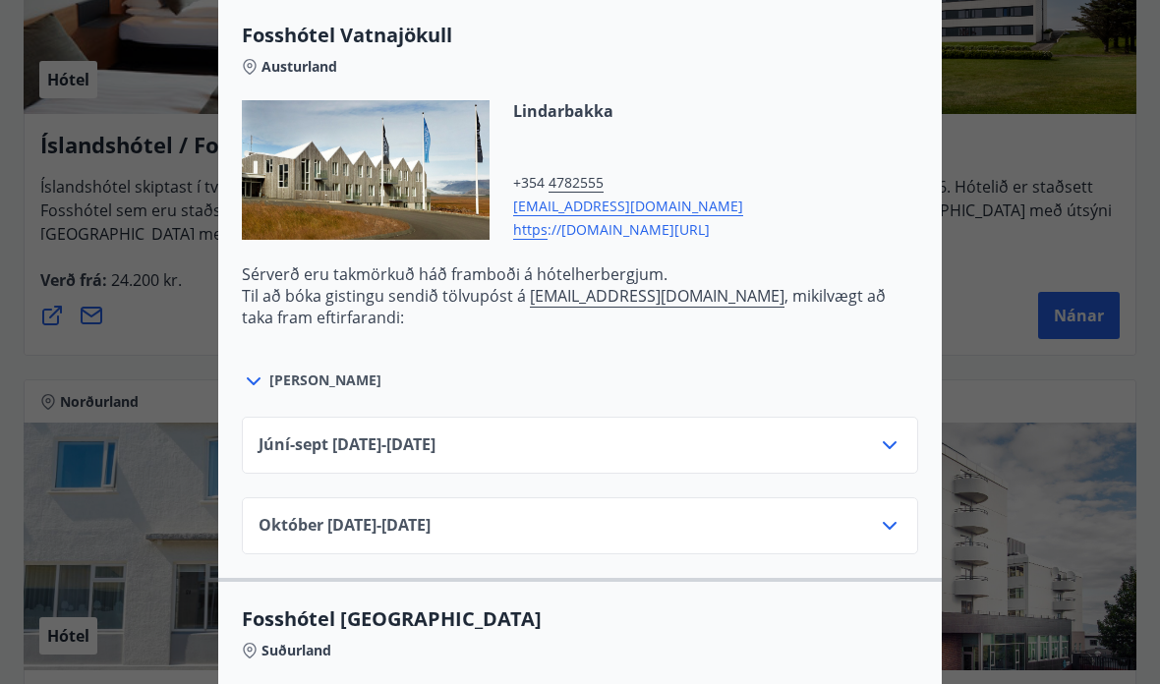
scroll to position [5129, 0]
click at [893, 438] on icon at bounding box center [890, 445] width 24 height 24
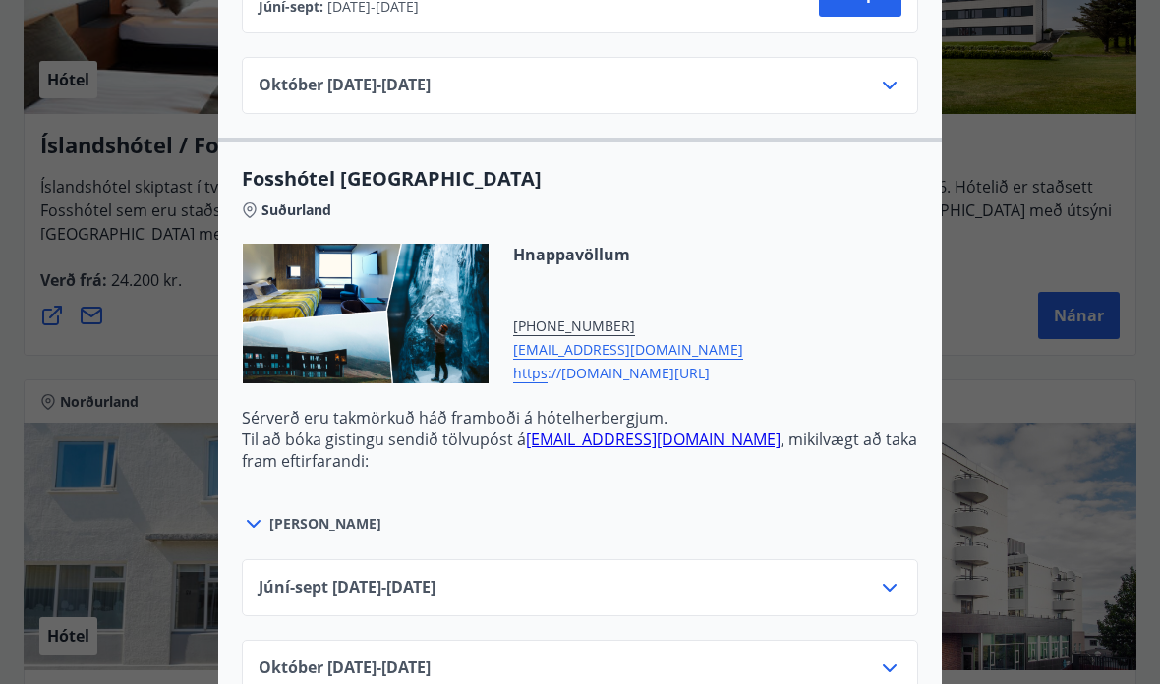
scroll to position [5650, 0]
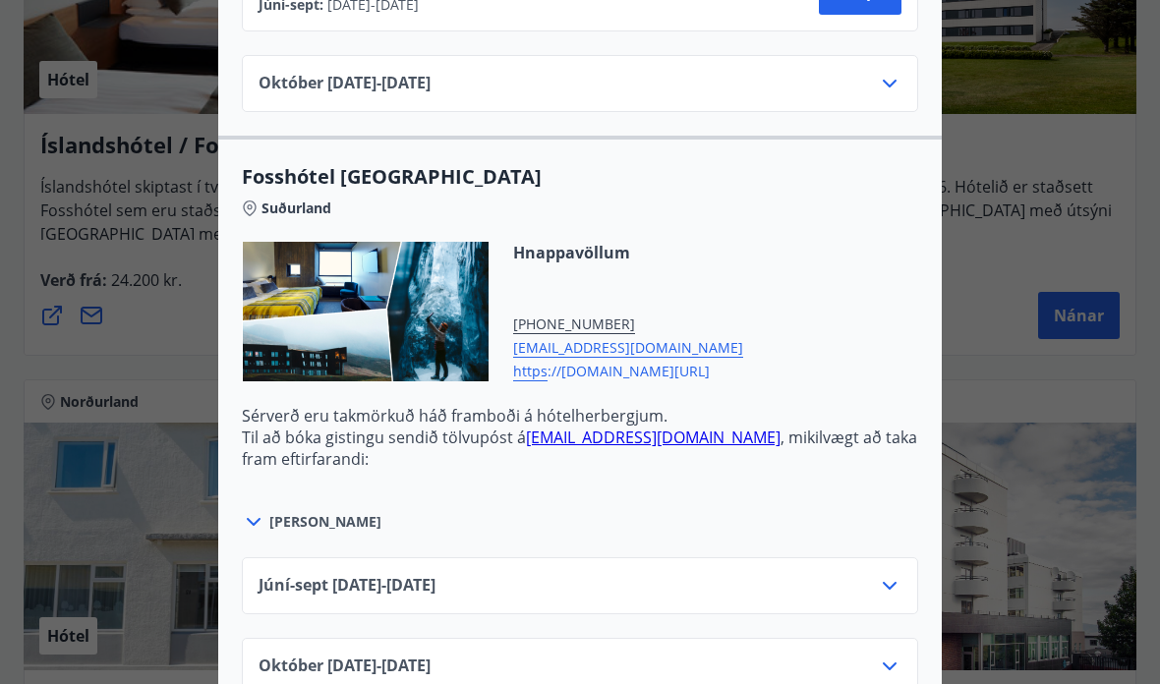
click at [899, 589] on icon at bounding box center [890, 586] width 24 height 24
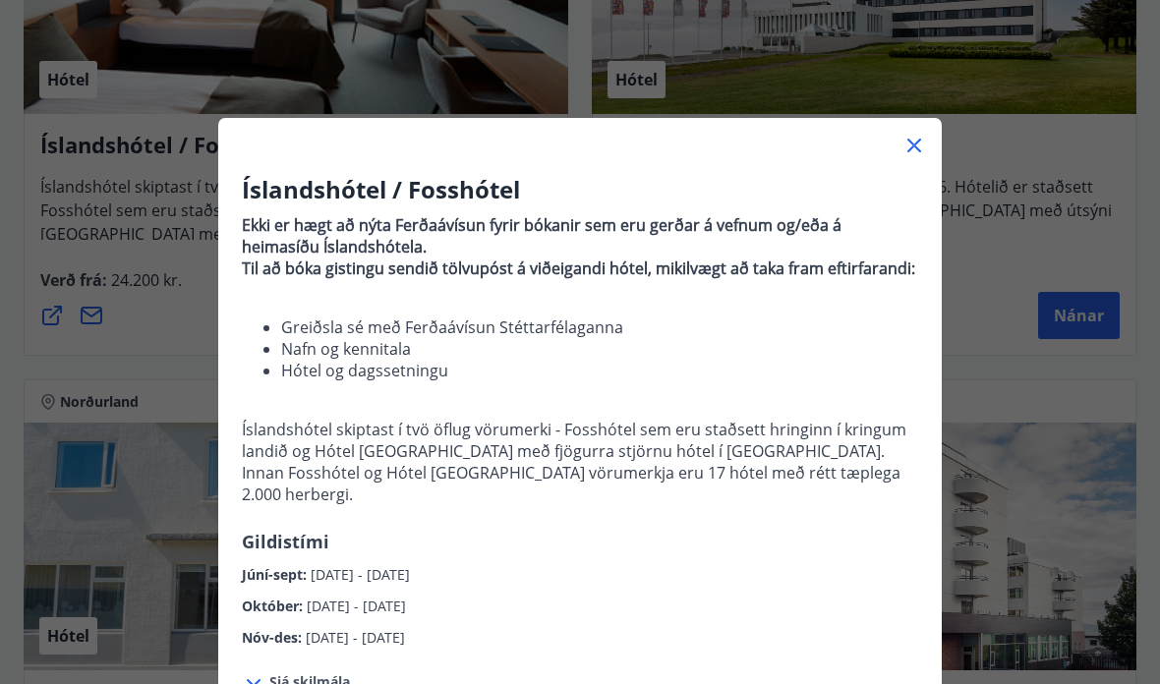
scroll to position [0, 0]
click at [913, 140] on icon at bounding box center [915, 146] width 24 height 24
